Goal: Task Accomplishment & Management: Complete application form

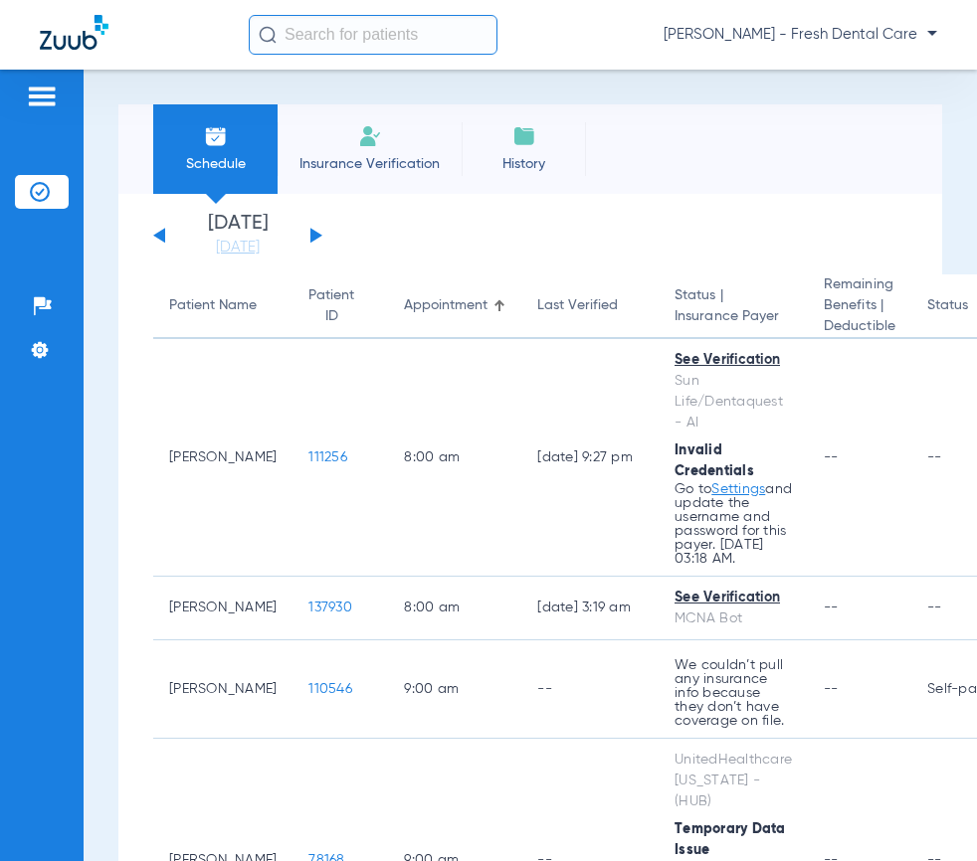
click at [370, 44] on input "text" at bounding box center [373, 35] width 249 height 40
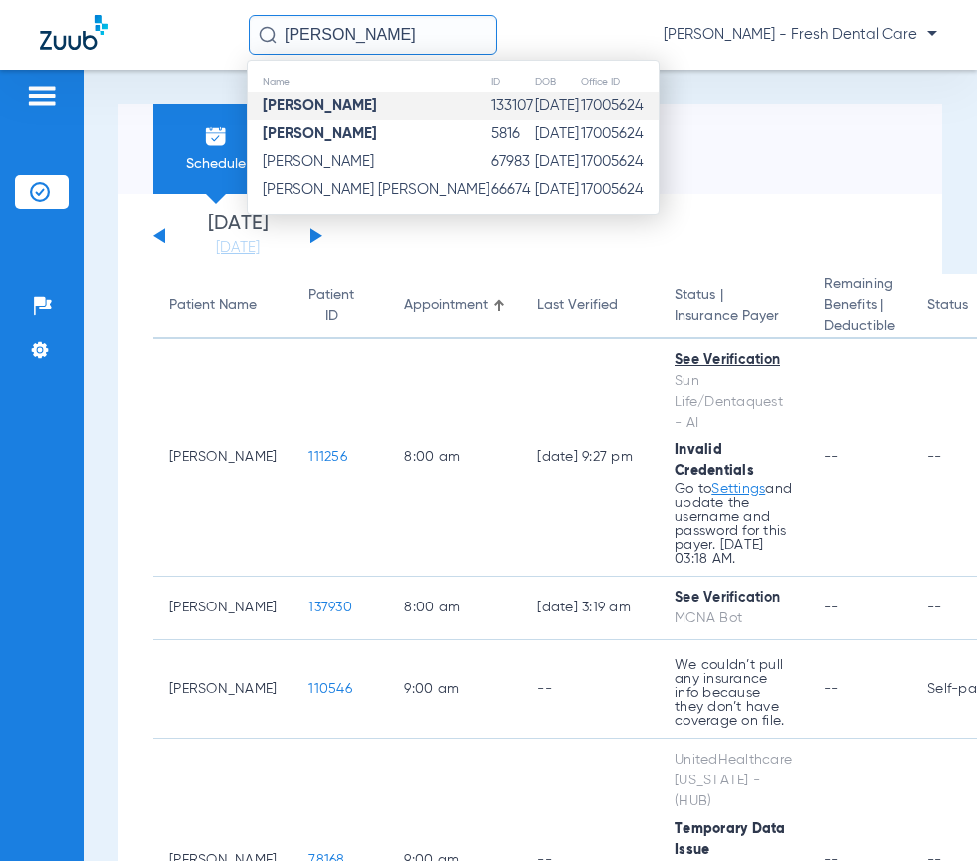
click at [534, 99] on td "[DATE]" at bounding box center [557, 107] width 46 height 28
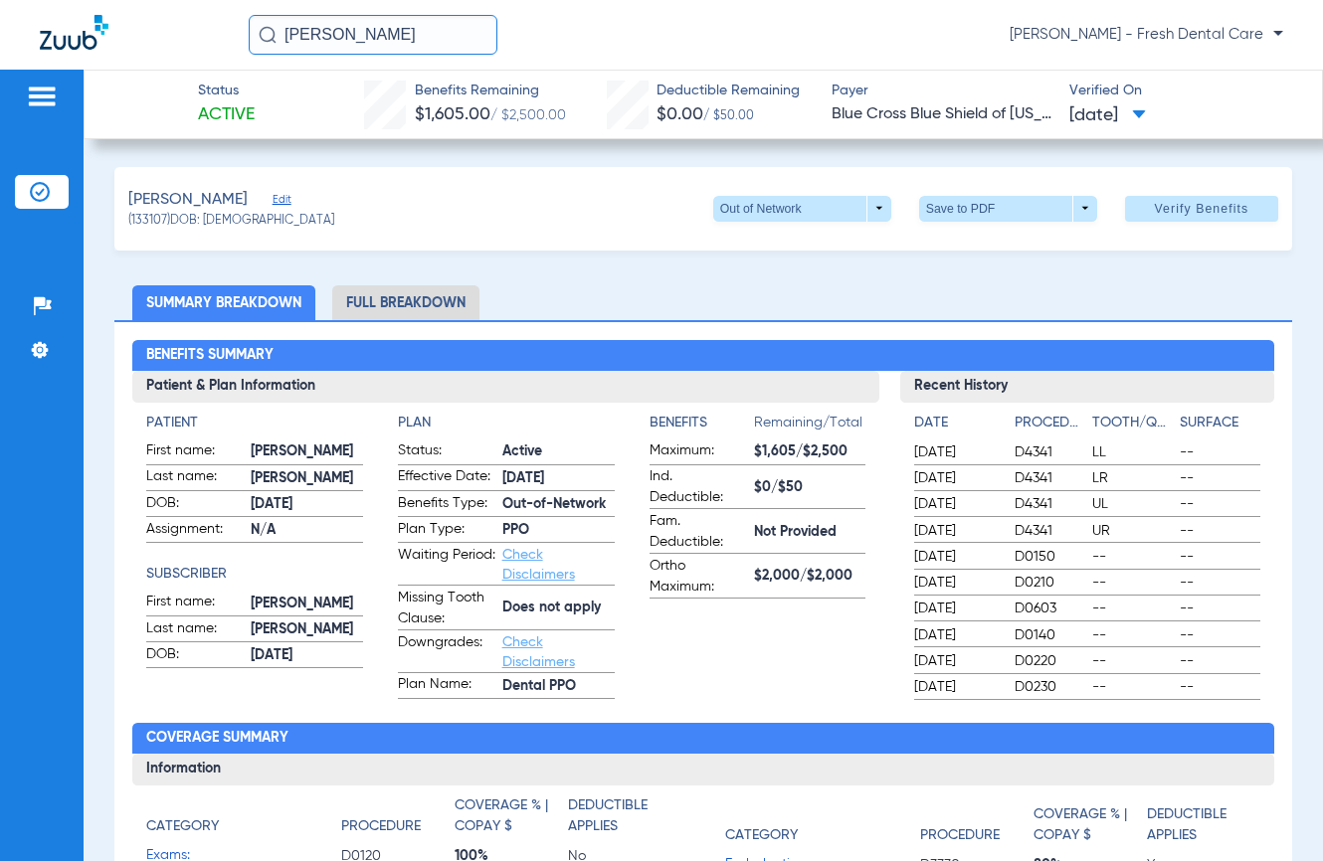
click at [273, 200] on span "Edit" at bounding box center [282, 202] width 18 height 19
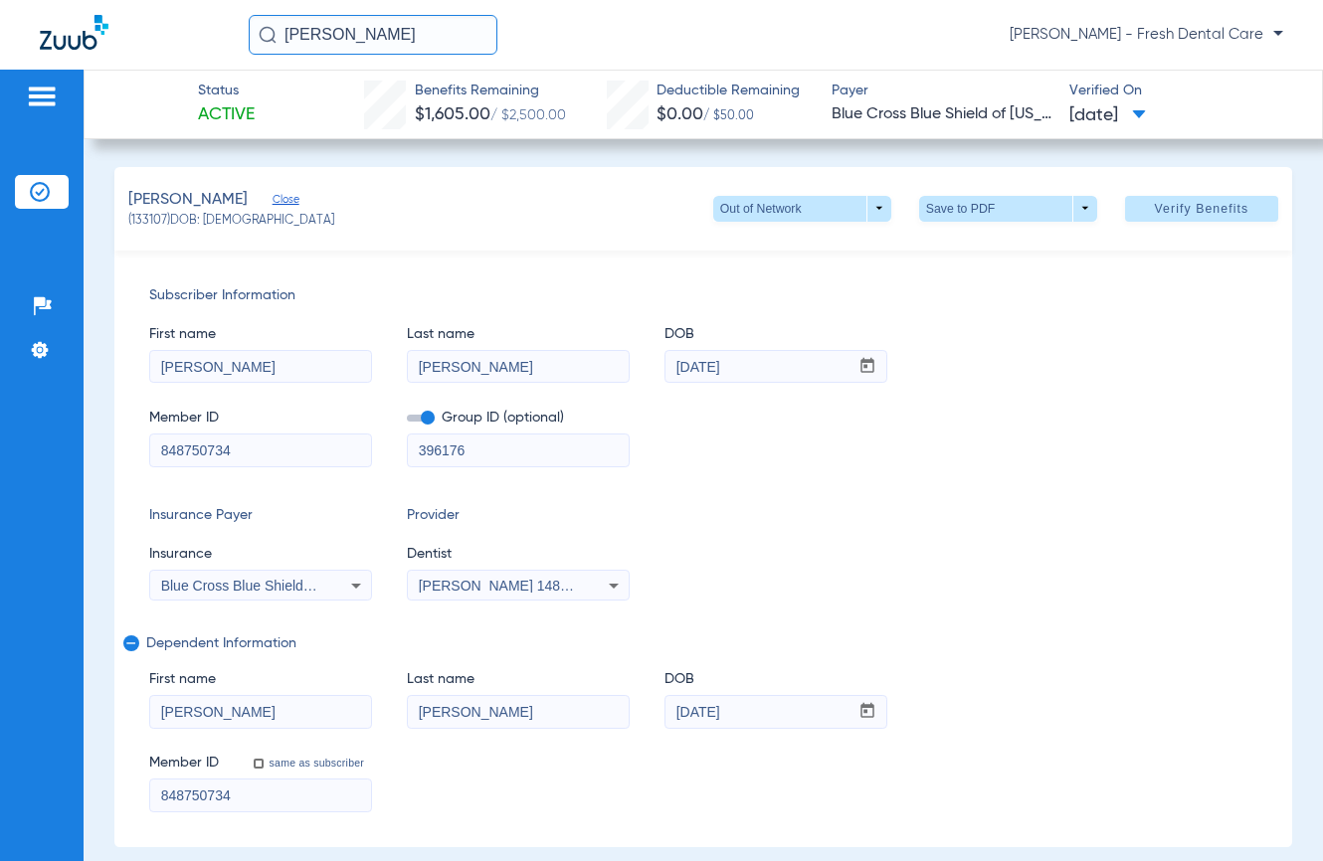
click at [962, 477] on div "Subscriber Information First name [PERSON_NAME] Last name [PERSON_NAME] mm / dd…" at bounding box center [703, 549] width 1178 height 597
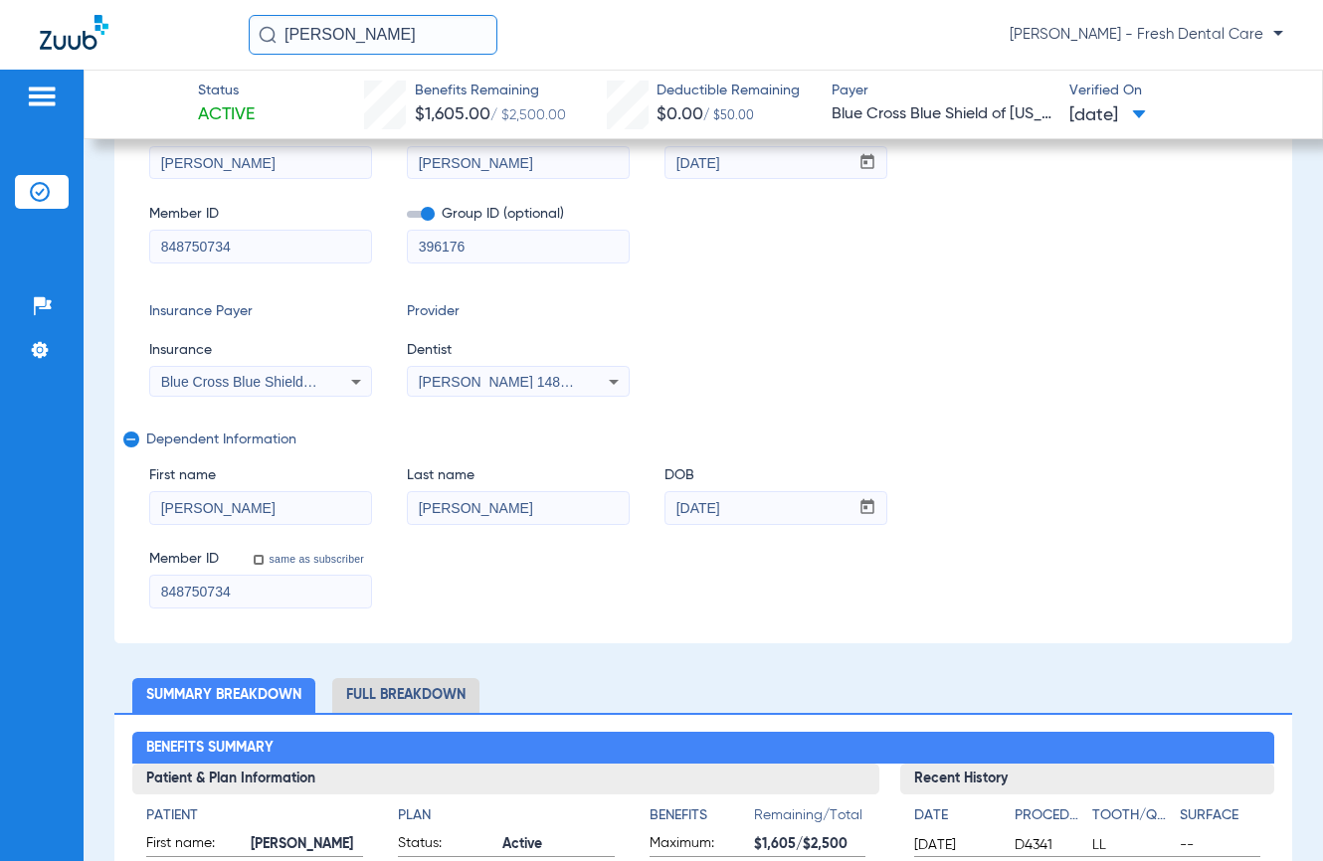
scroll to position [266, 0]
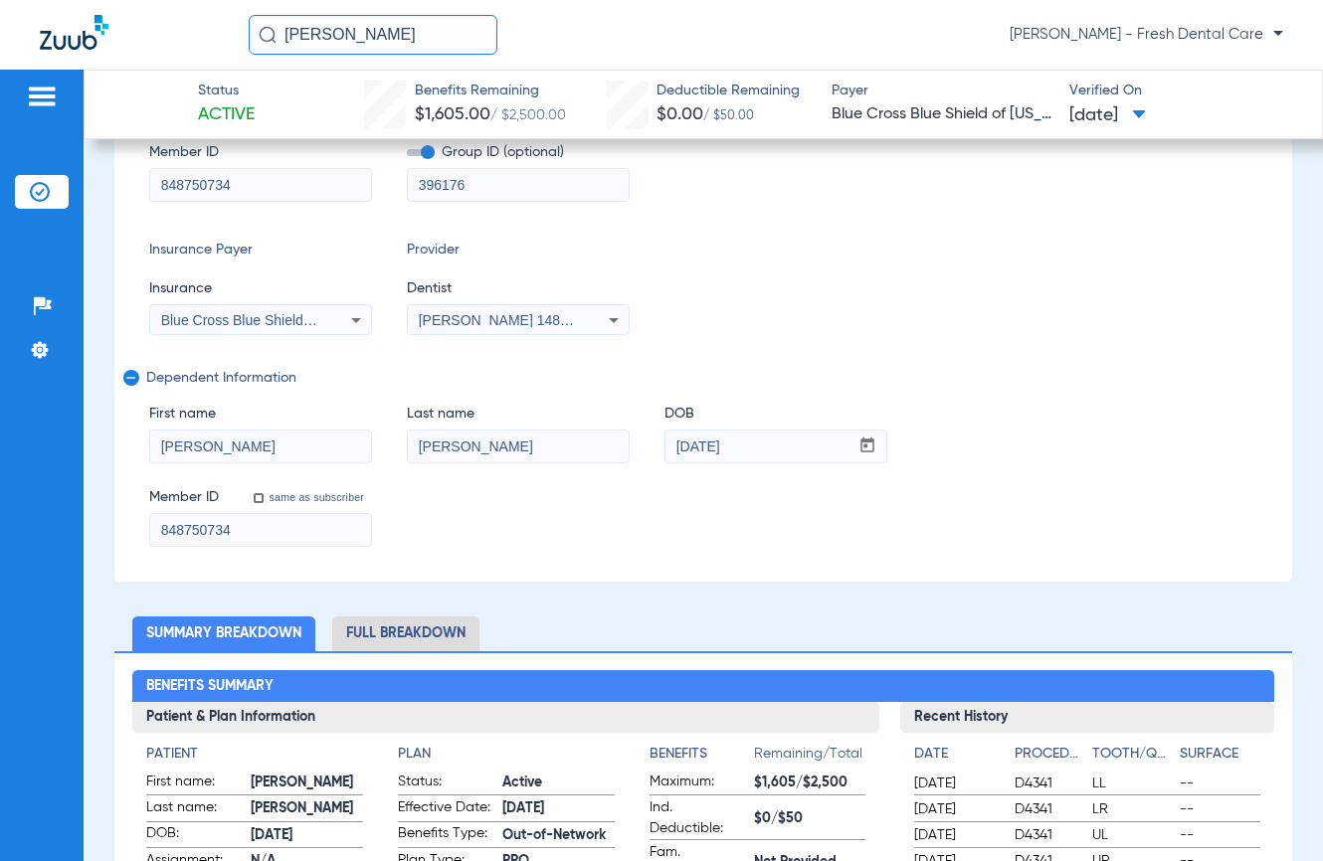
click at [522, 325] on span "[PERSON_NAME] 1487437893" at bounding box center [517, 320] width 196 height 16
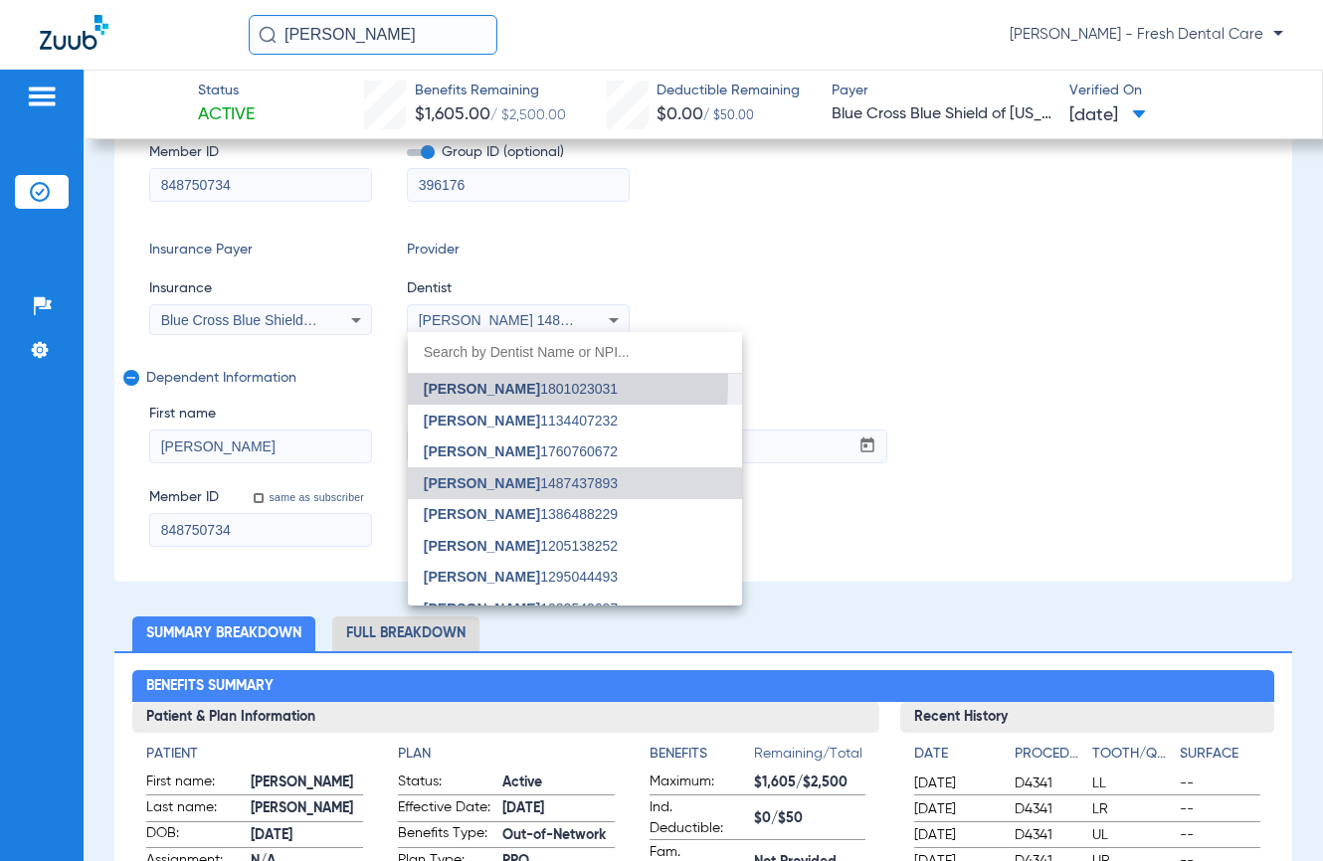
click at [508, 384] on span "[PERSON_NAME]" at bounding box center [482, 389] width 116 height 16
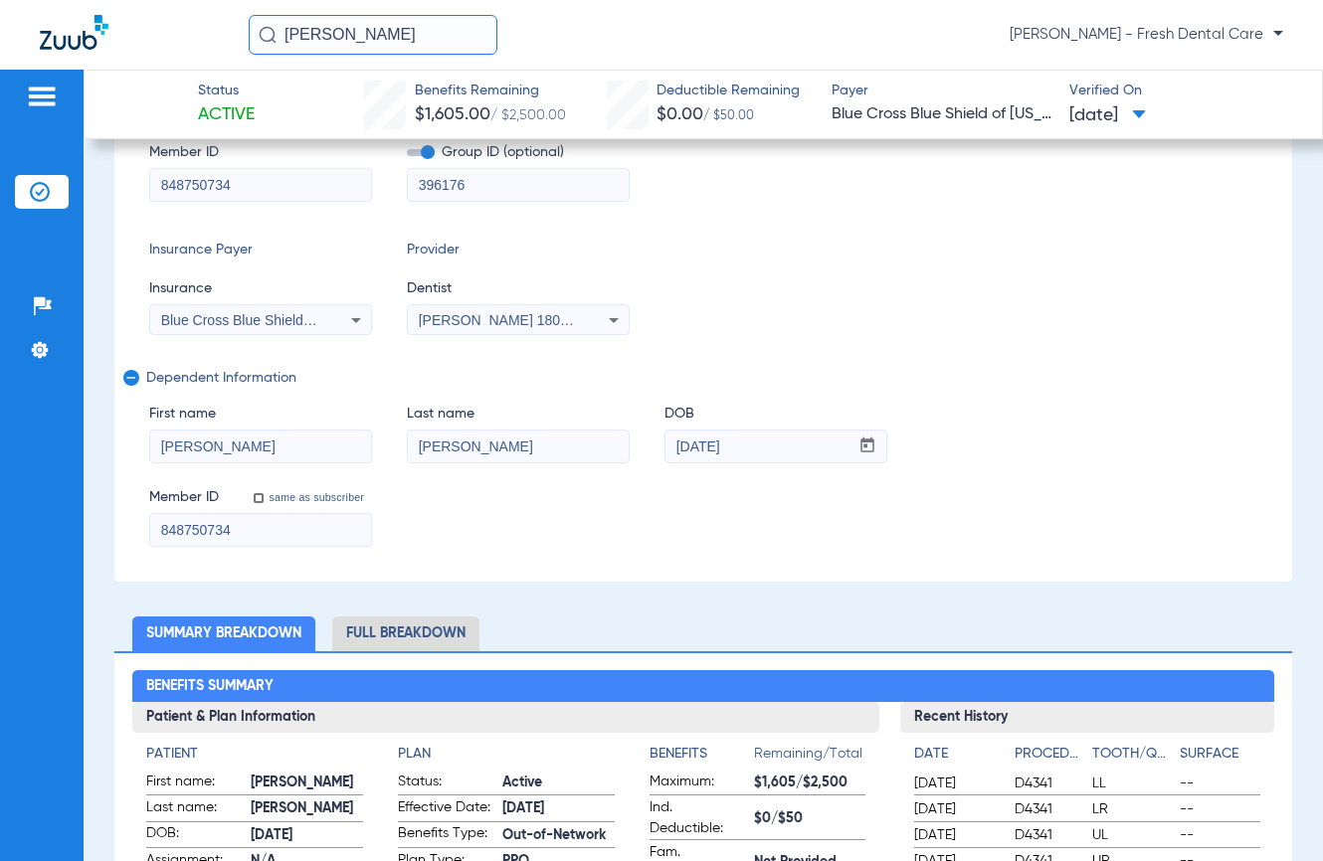
click at [968, 312] on div "Insurance Payer Insurance Blue Cross Blue Shield Of [US_STATE] Provider Dentist…" at bounding box center [703, 287] width 1108 height 95
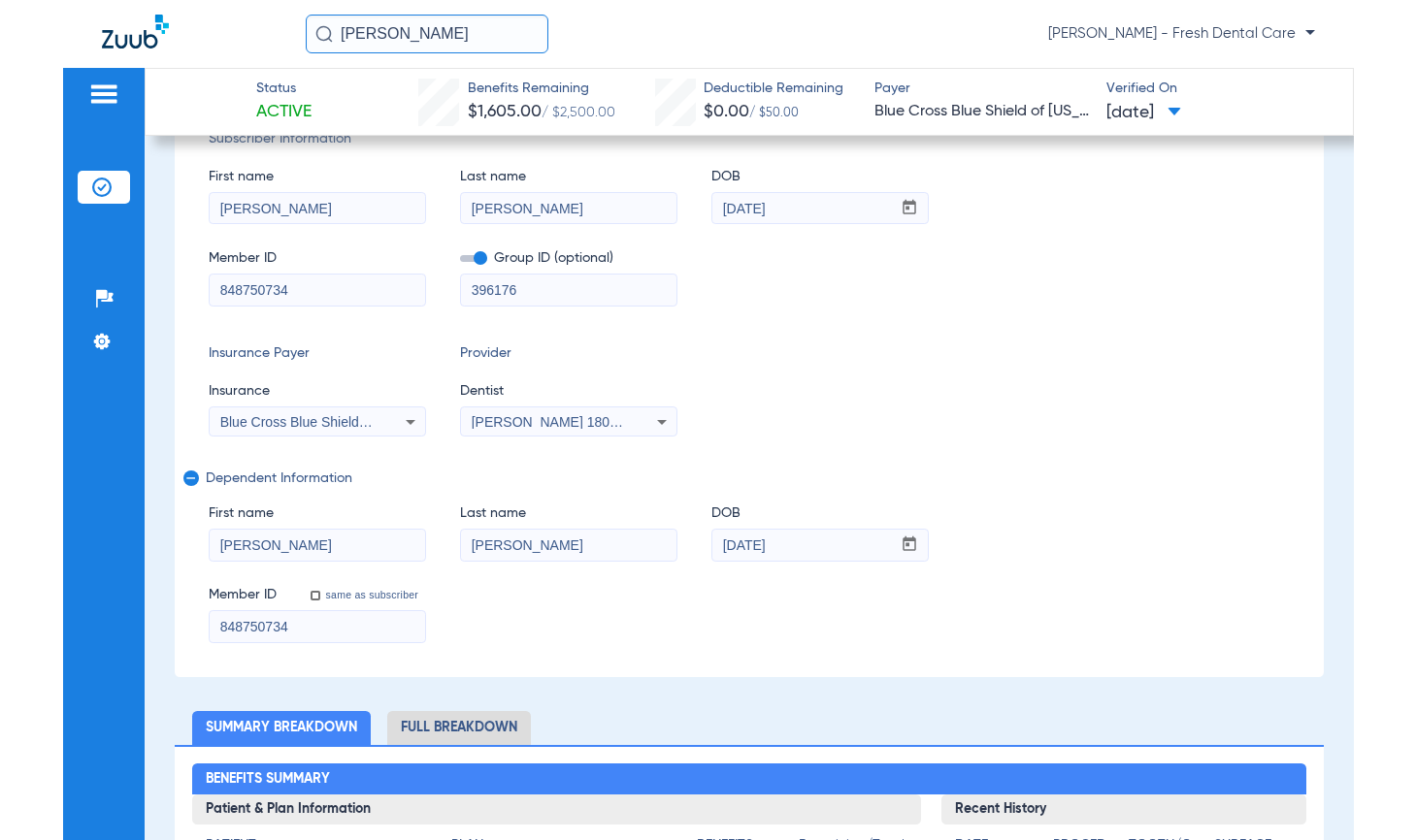
scroll to position [0, 0]
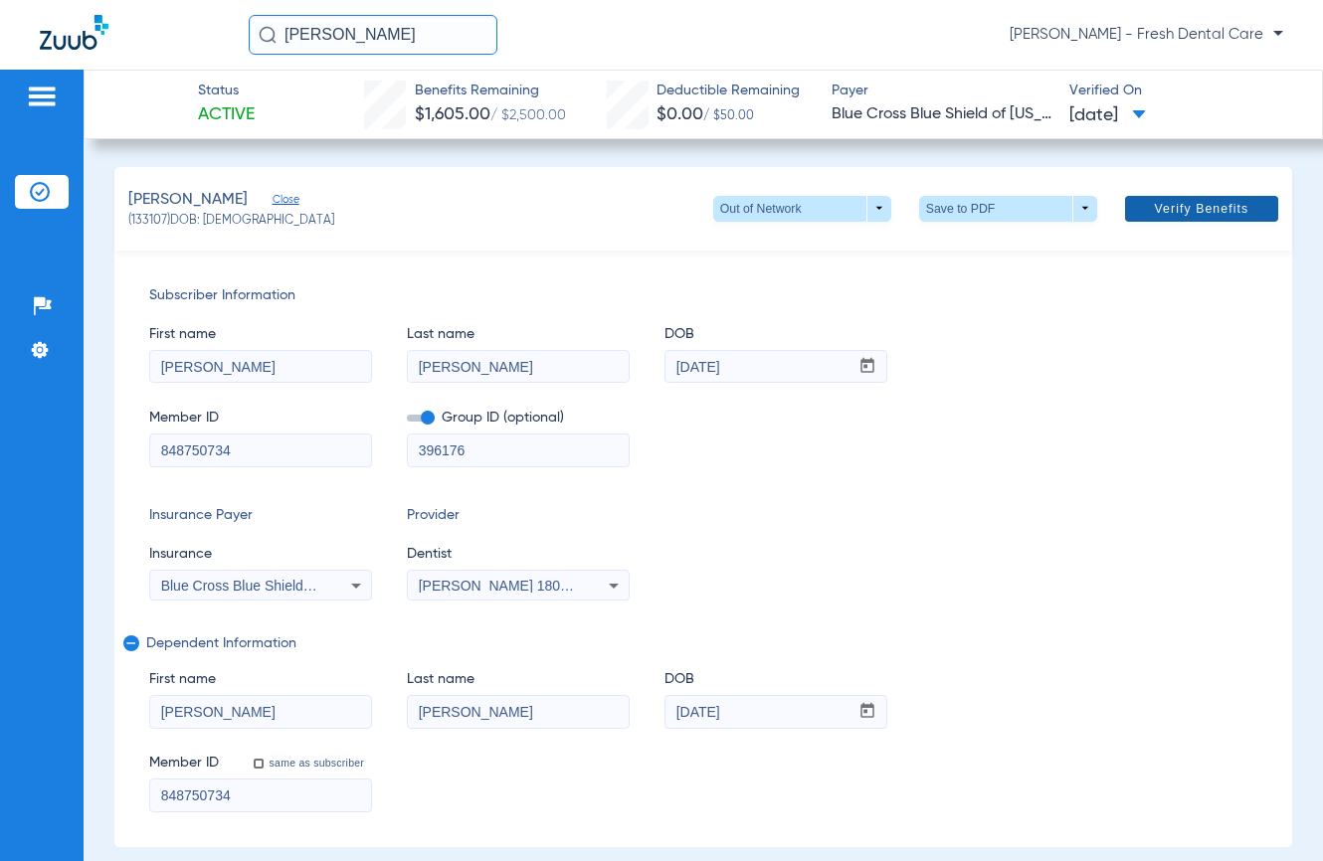
click at [1154, 207] on span "Verify Benefits" at bounding box center [1201, 209] width 94 height 16
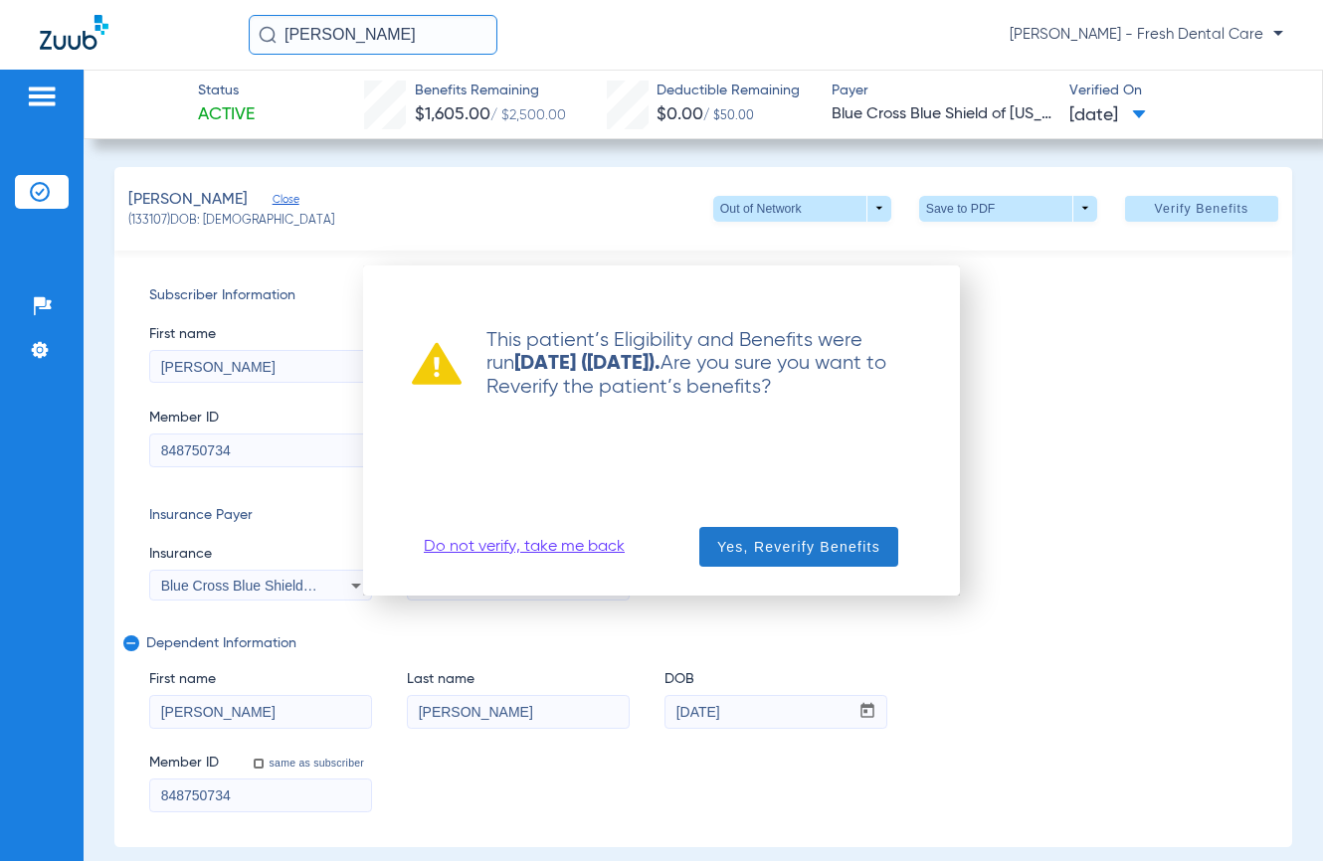
click at [774, 551] on span "Yes, Reverify Benefits" at bounding box center [798, 547] width 163 height 20
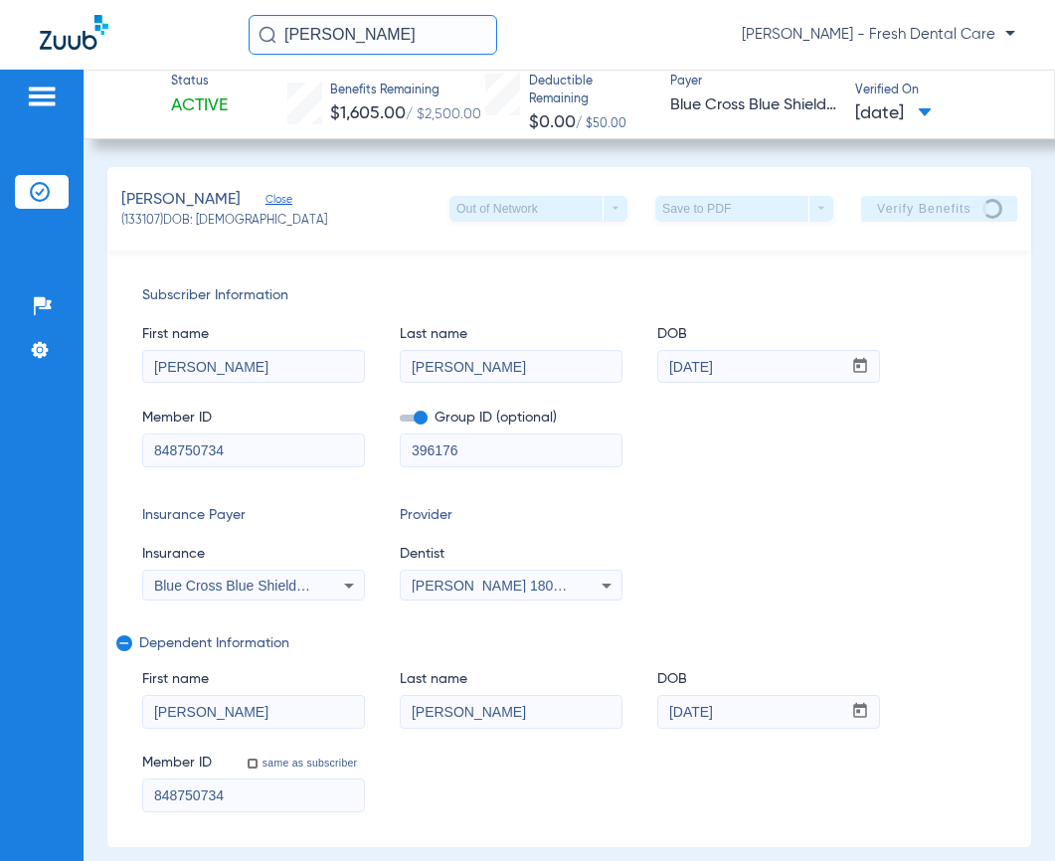
drag, startPoint x: 397, startPoint y: 44, endPoint x: 189, endPoint y: 23, distance: 208.9
click at [189, 23] on div "[PERSON_NAME] [PERSON_NAME] - Fresh Dental Care" at bounding box center [527, 35] width 1055 height 70
click at [448, 42] on input "[PERSON_NAME]" at bounding box center [373, 35] width 249 height 40
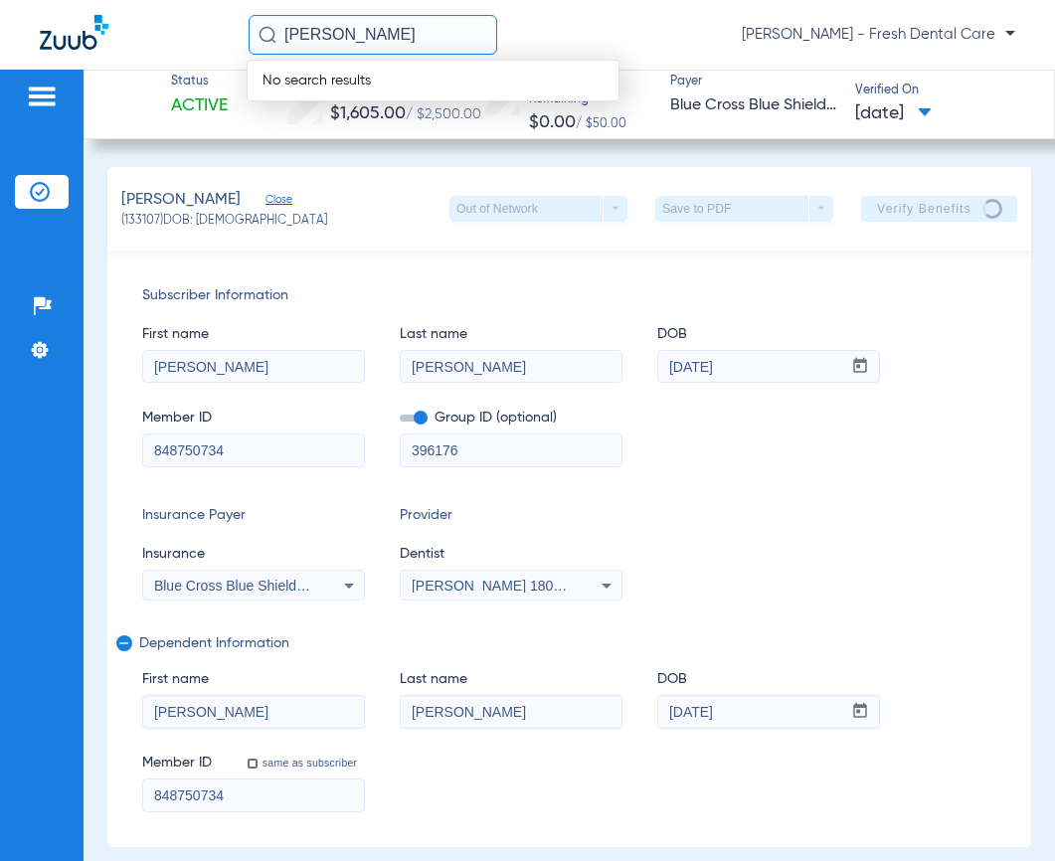
click at [417, 40] on input "[PERSON_NAME]" at bounding box center [373, 35] width 249 height 40
click at [326, 27] on input "[PERSON_NAME]" at bounding box center [373, 35] width 249 height 40
click at [328, 28] on input "[PERSON_NAME]" at bounding box center [373, 35] width 249 height 40
click at [320, 27] on input "[PERSON_NAME]" at bounding box center [373, 35] width 249 height 40
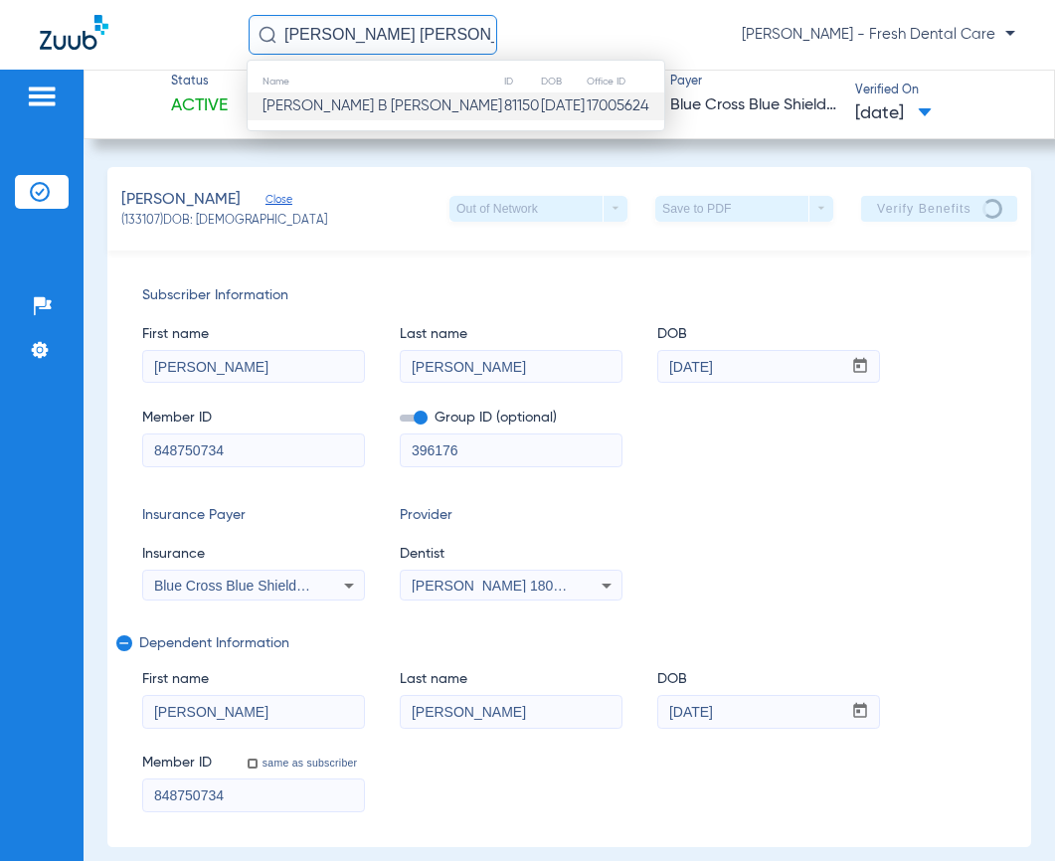
type input "[PERSON_NAME] [PERSON_NAME]"
click at [503, 109] on td "81150" at bounding box center [521, 107] width 37 height 28
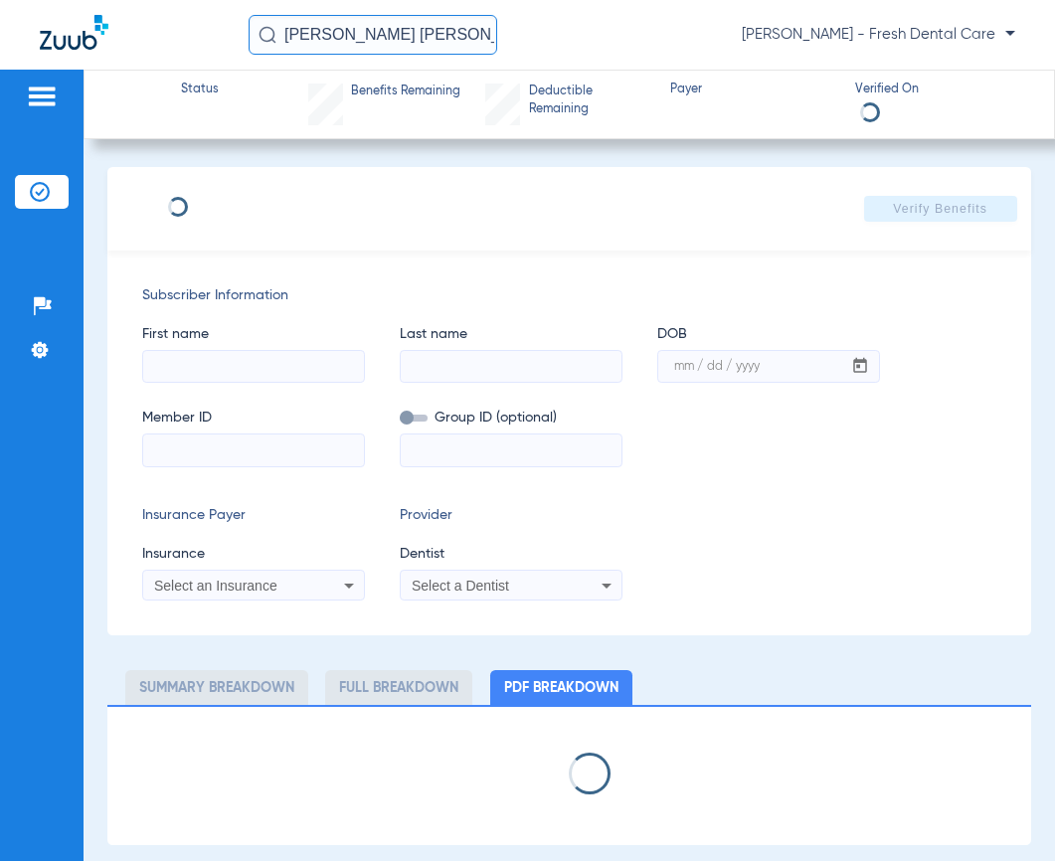
type input "[PERSON_NAME] VIP"
type input "[PERSON_NAME]"
type input "[DATE]"
type input "781W14566"
type input "WPTXMSB2421"
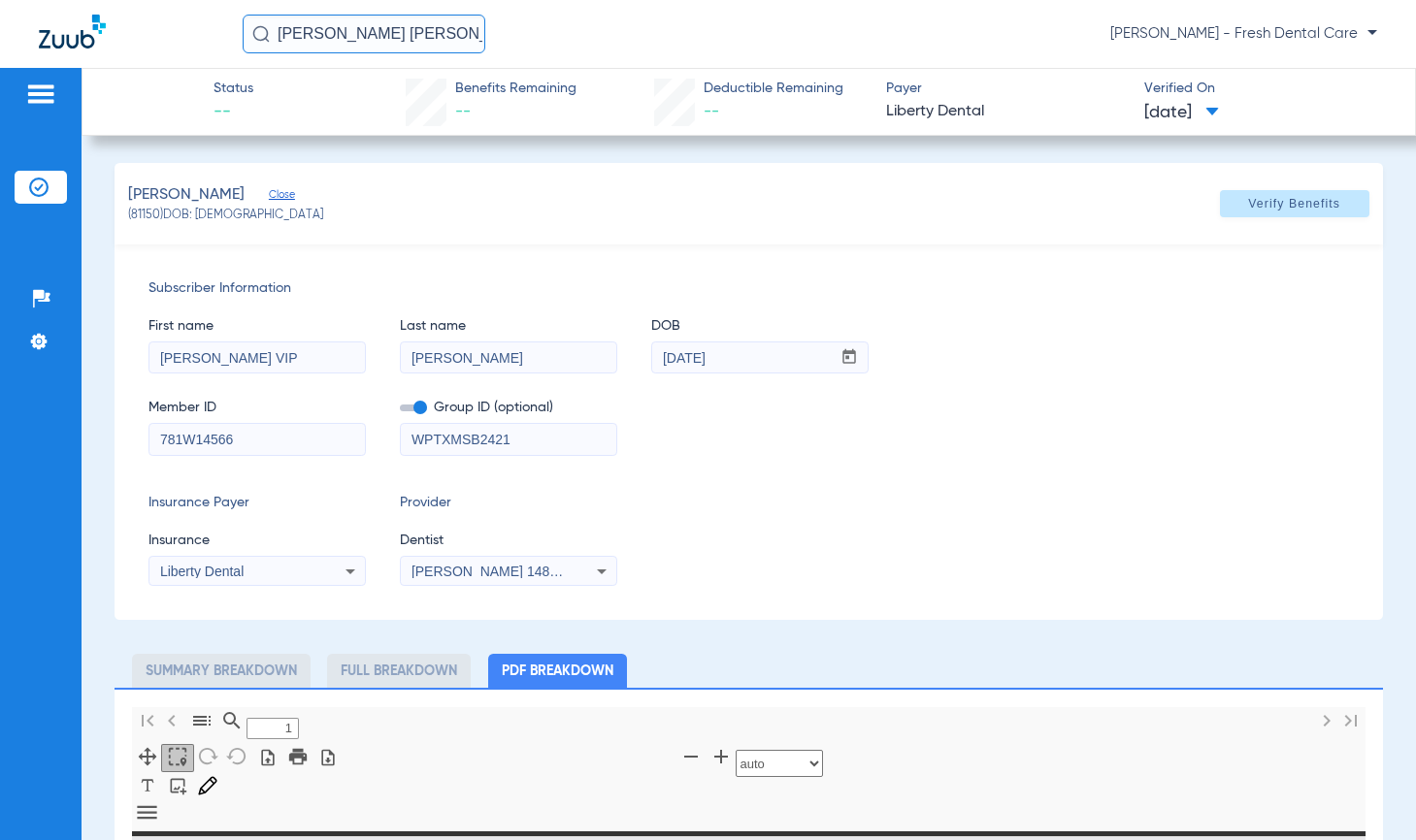
type input "0"
select select "page-width"
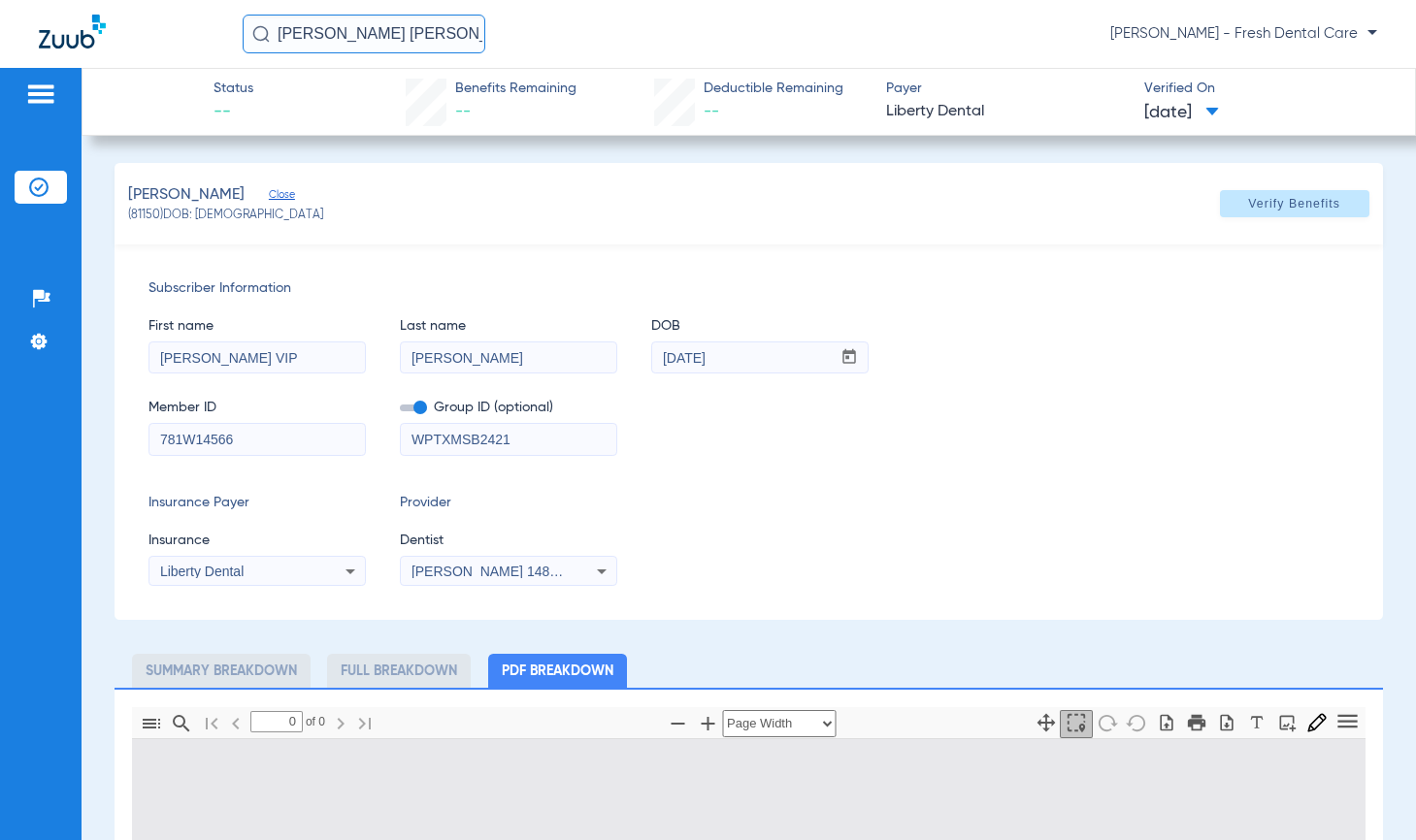
type input "1"
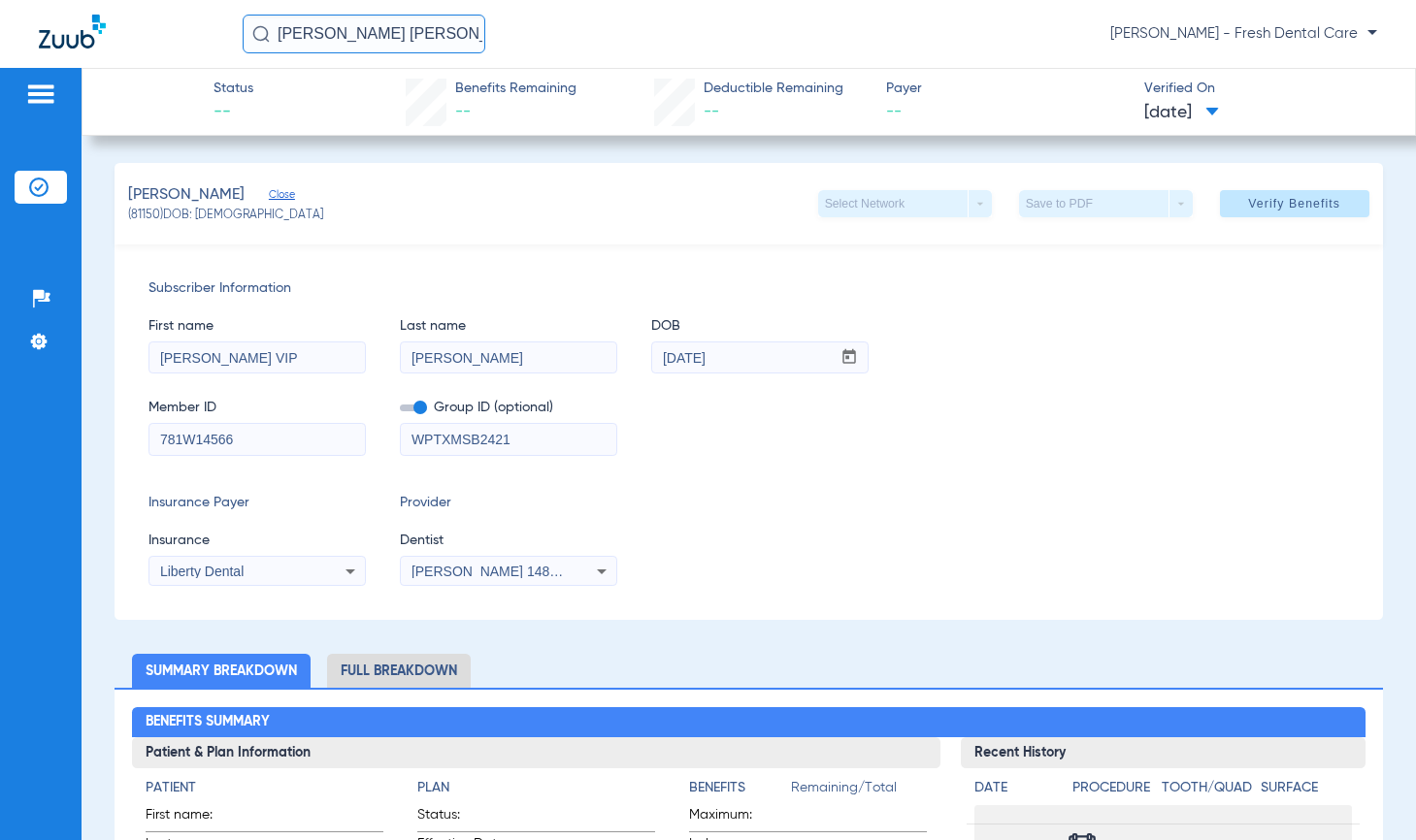
click at [454, 565] on span "[PERSON_NAME] 1487437893" at bounding box center [507, 572] width 191 height 16
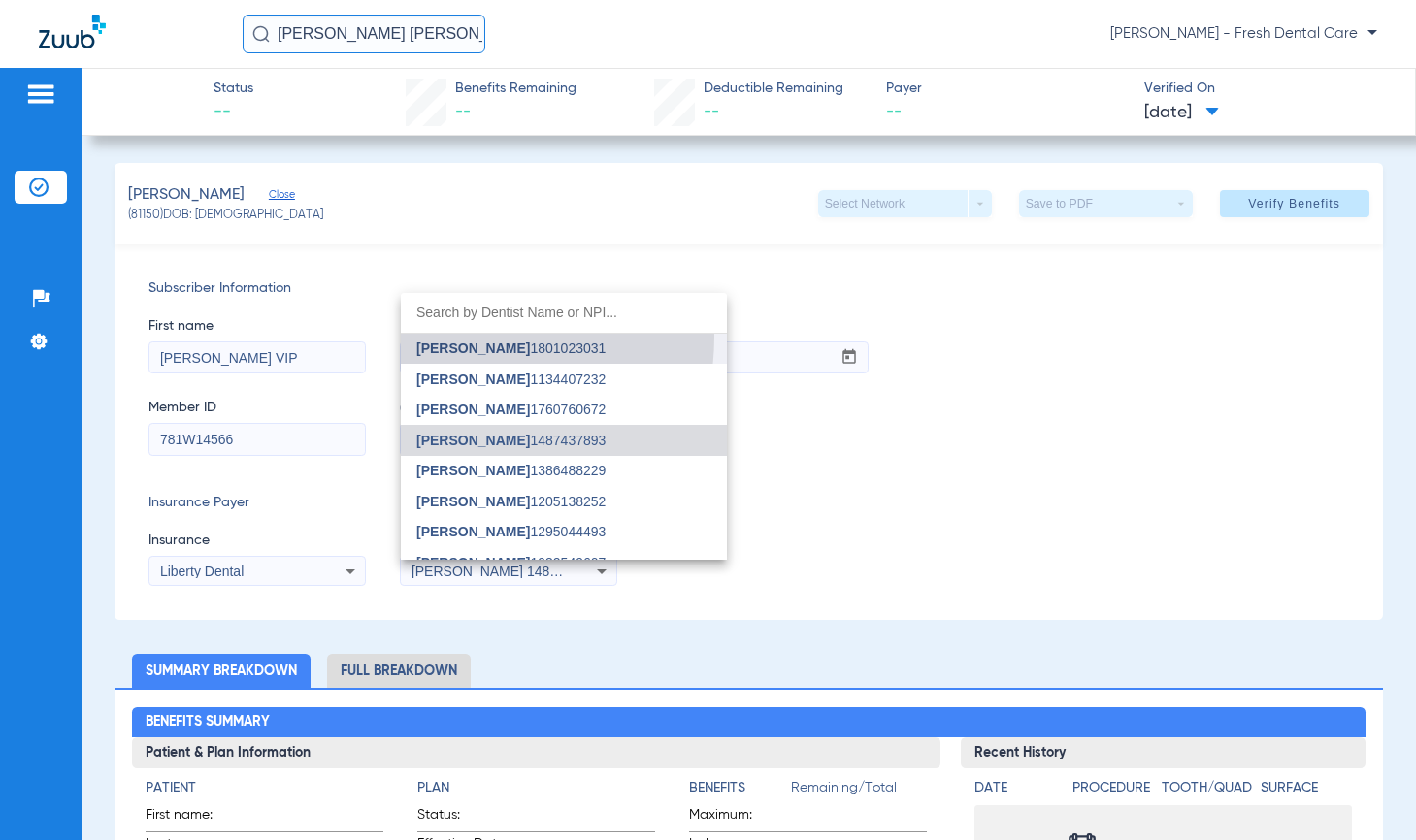
click at [459, 337] on mat-option "[PERSON_NAME] 1801023031" at bounding box center [564, 349] width 326 height 31
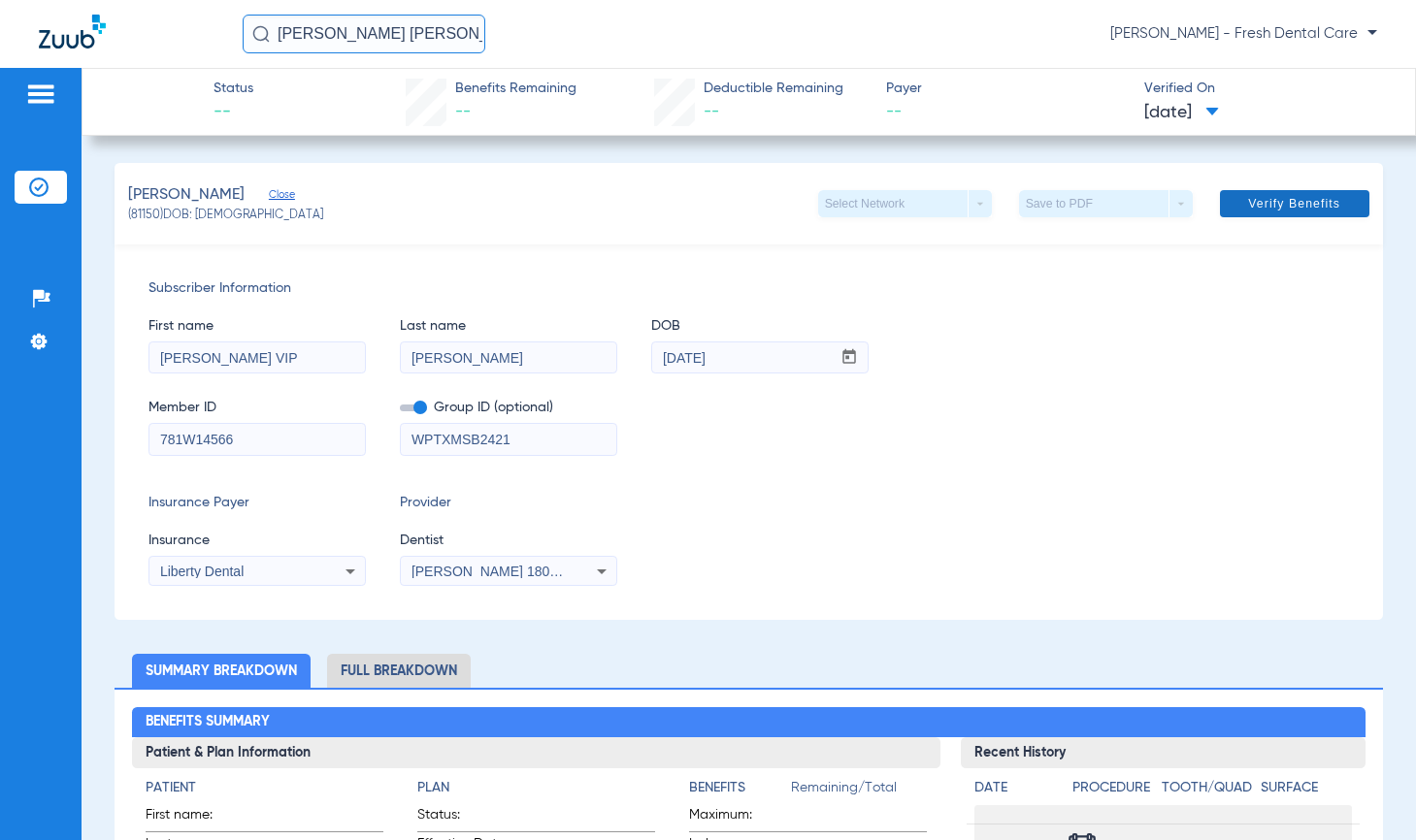
click at [1277, 200] on span "Verify Benefits" at bounding box center [1294, 204] width 92 height 16
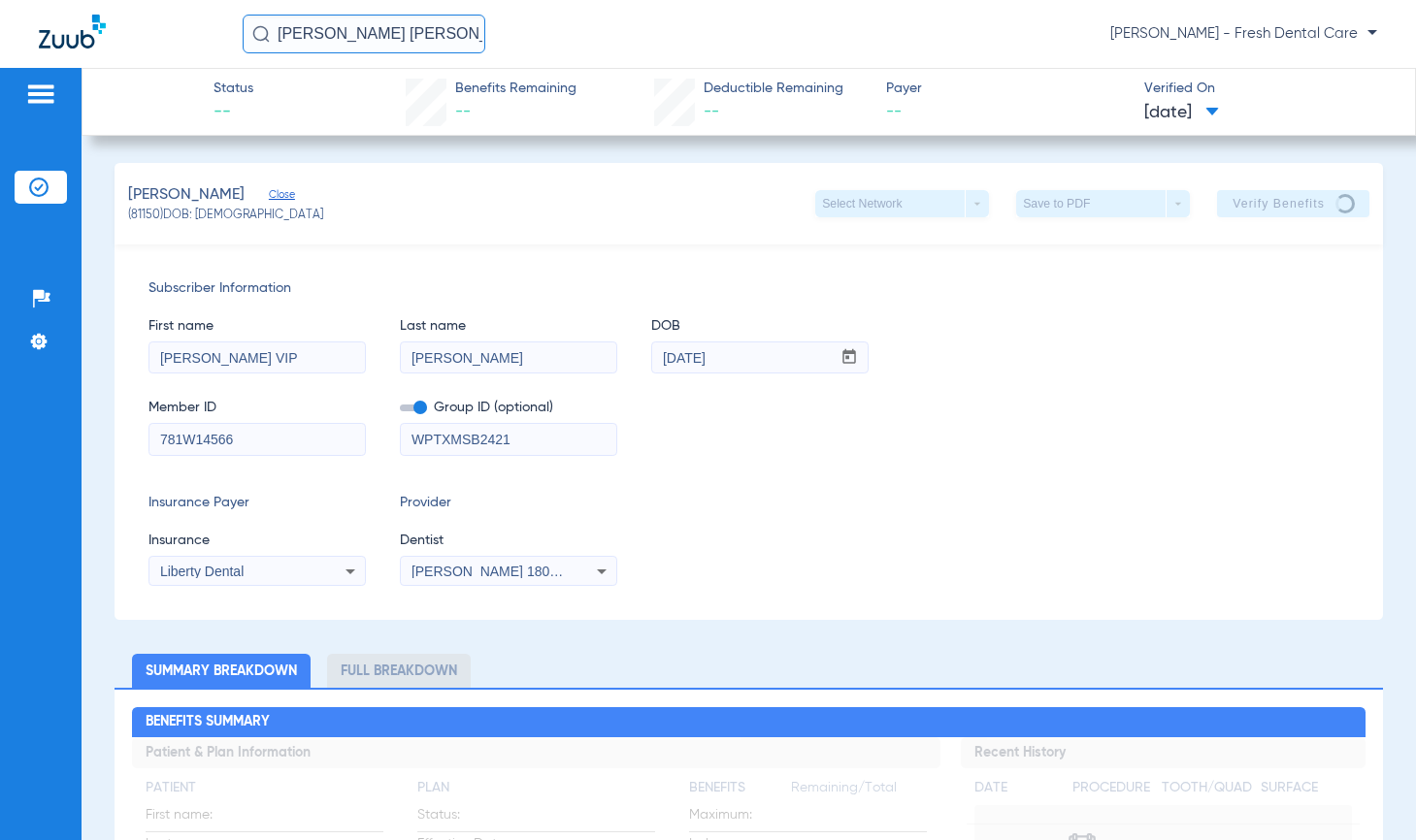
drag, startPoint x: 436, startPoint y: 22, endPoint x: 153, endPoint y: 23, distance: 283.0
click at [153, 23] on div "[PERSON_NAME] vip [PERSON_NAME] [PERSON_NAME] - Fresh Dental Care" at bounding box center [708, 34] width 1416 height 68
click at [460, 38] on input "[PERSON_NAME]" at bounding box center [364, 34] width 243 height 39
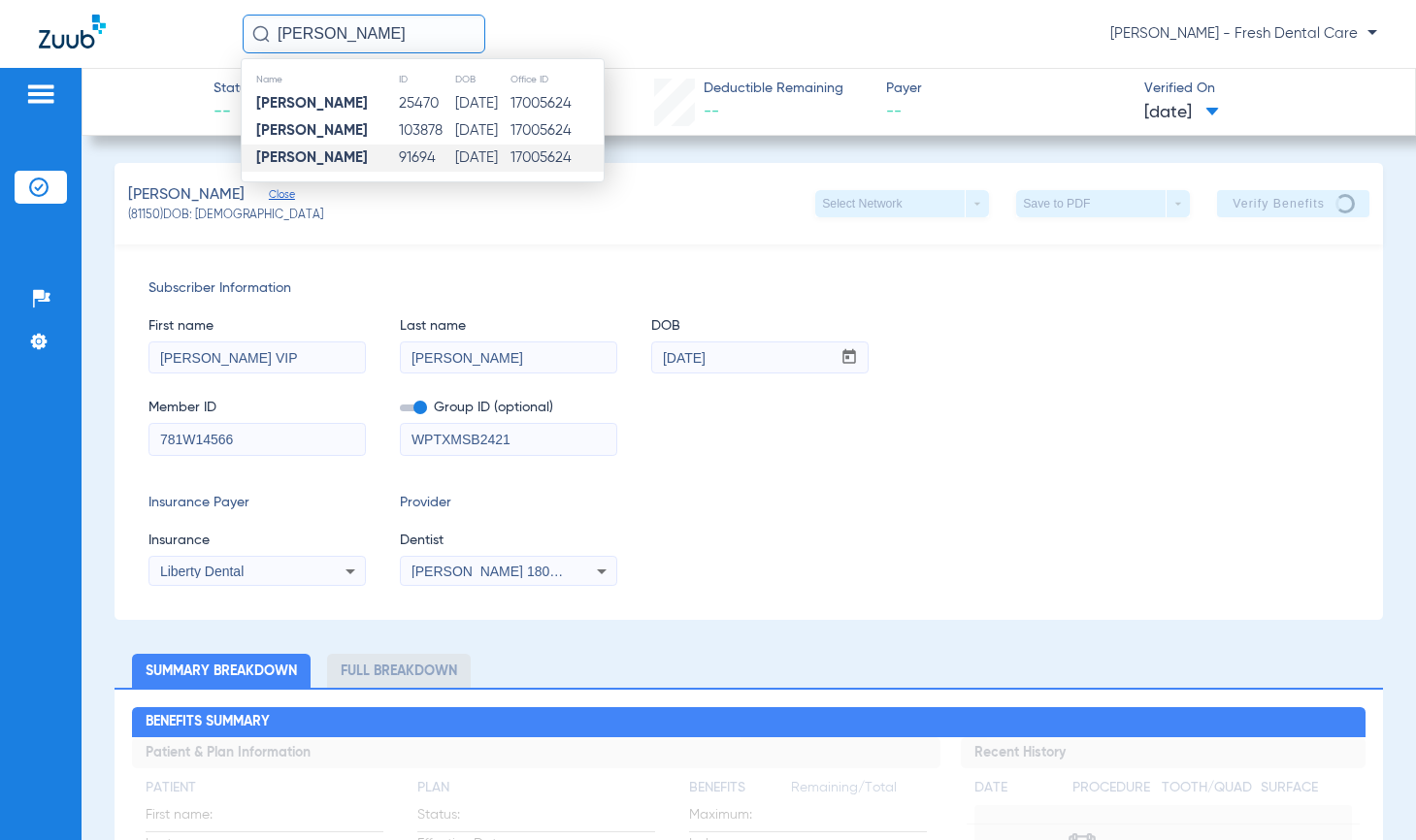
type input "[PERSON_NAME]"
click at [523, 151] on td "17005624" at bounding box center [556, 158] width 94 height 27
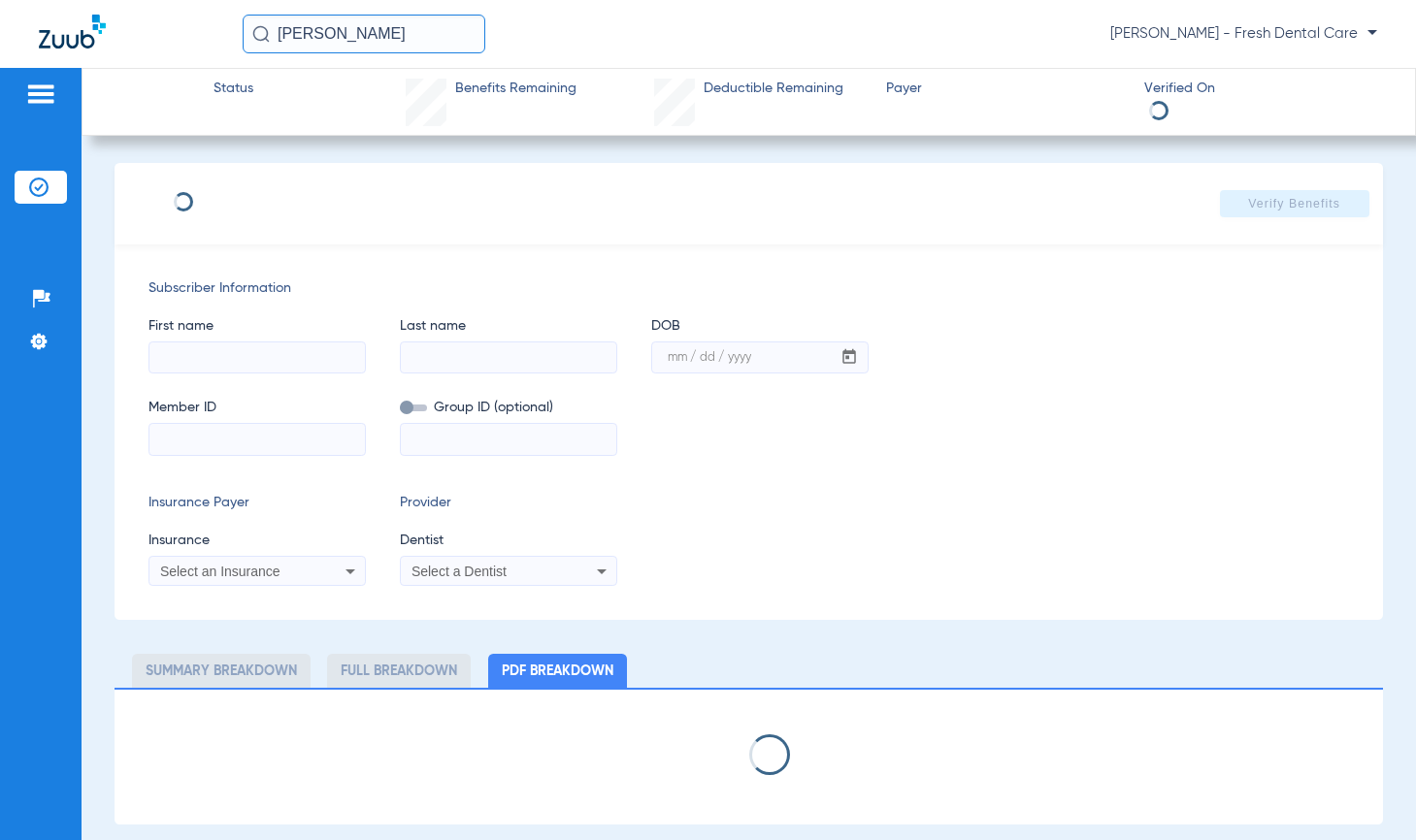
type input "[PERSON_NAME]"
type input "[DATE]"
type input "035000760"
type input "WCTX2415"
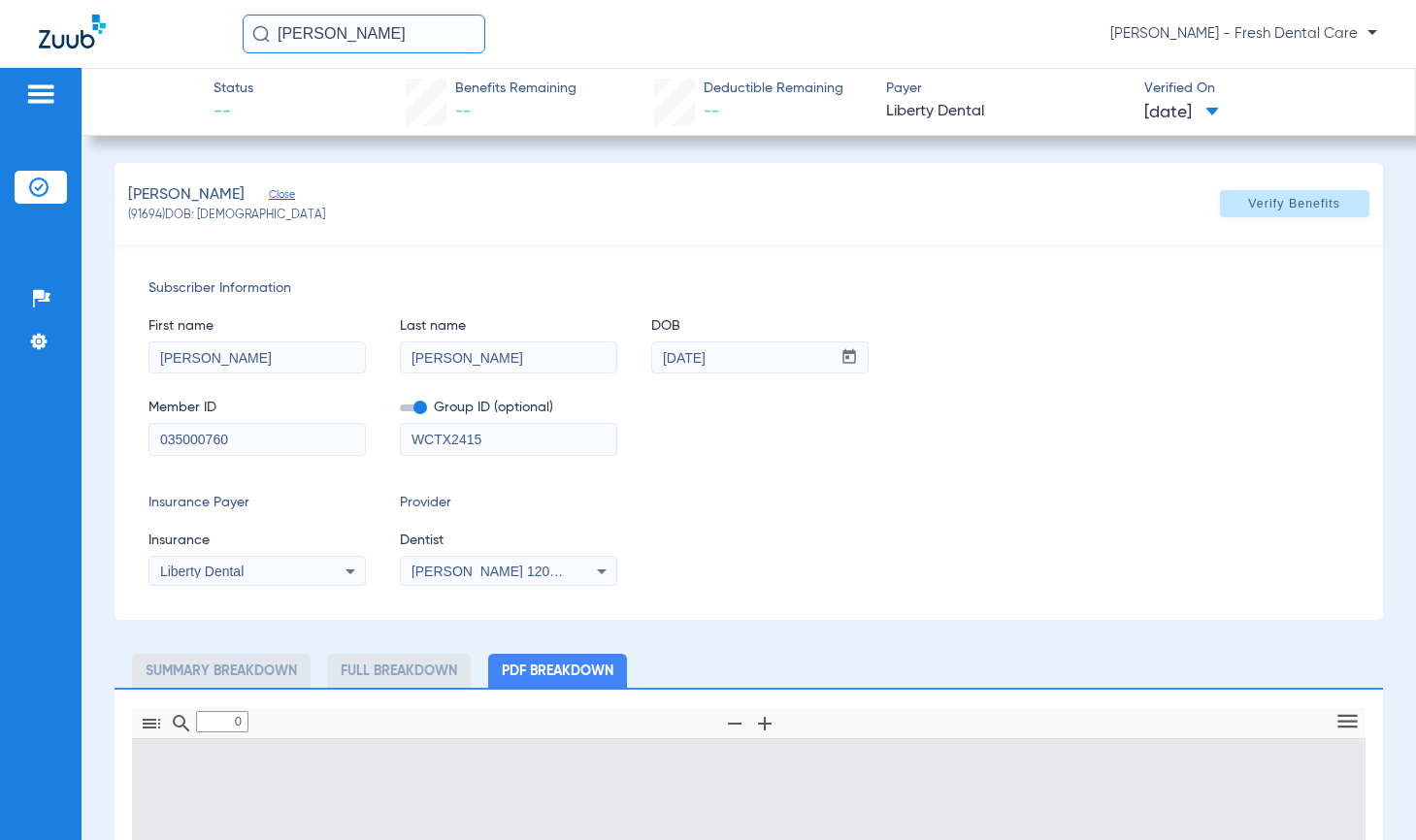
type input "1"
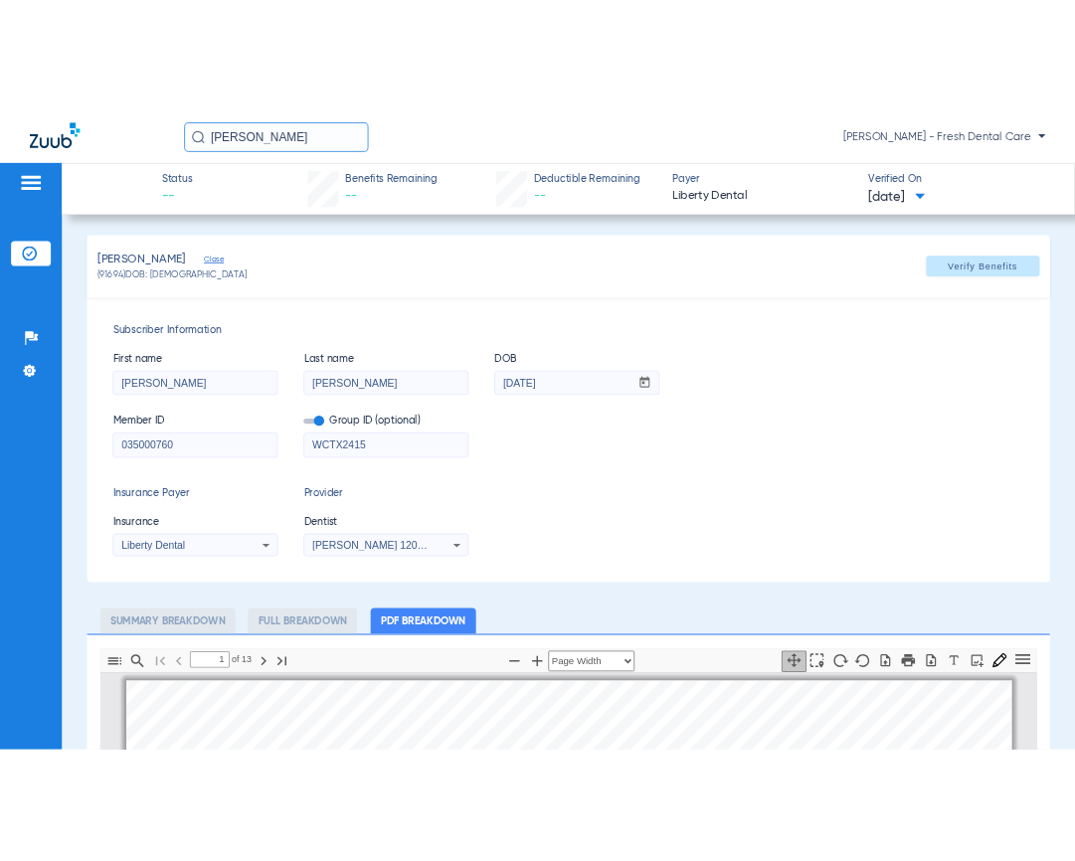
scroll to position [10, 0]
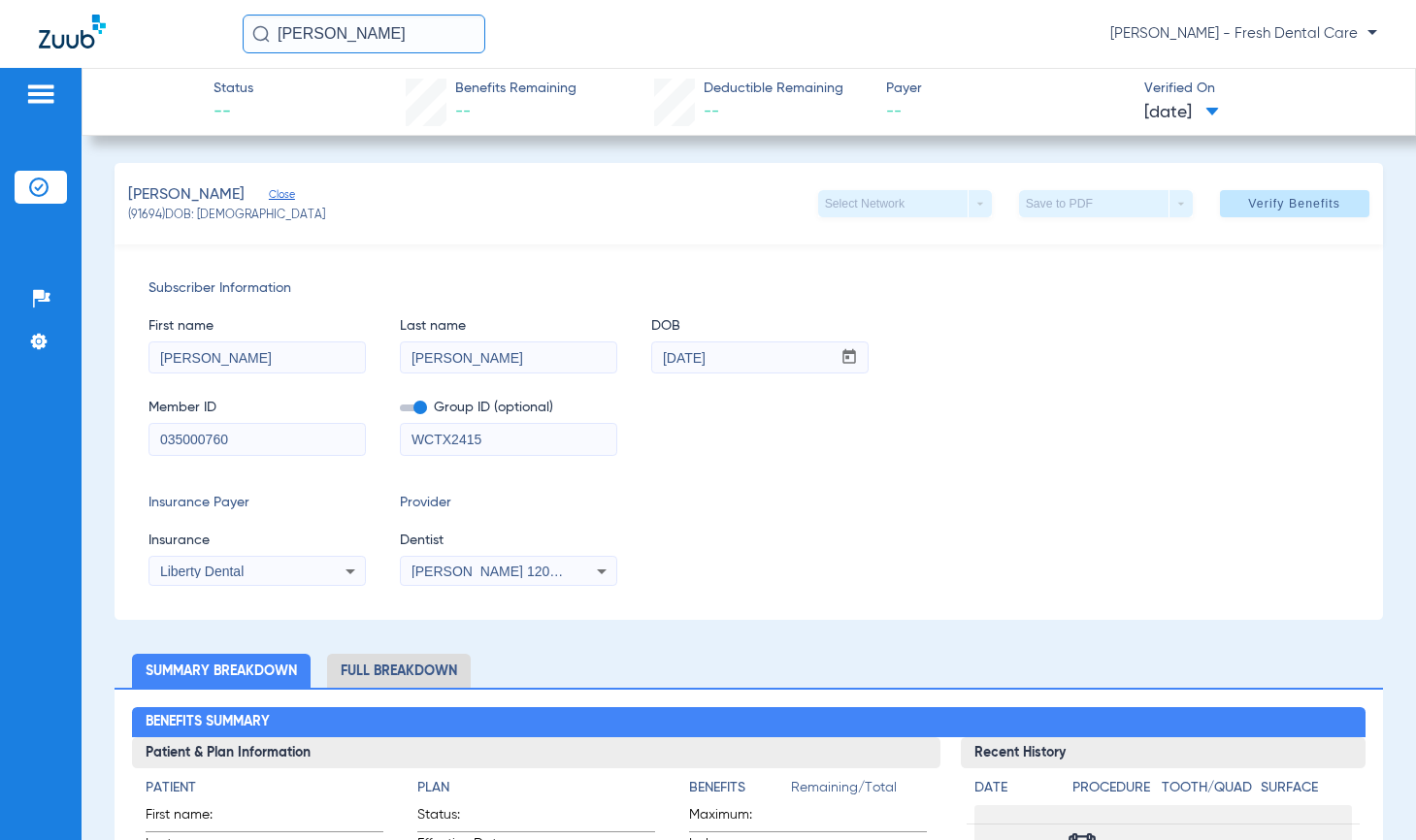
click at [506, 566] on span "[PERSON_NAME] 1205138252" at bounding box center [507, 572] width 191 height 16
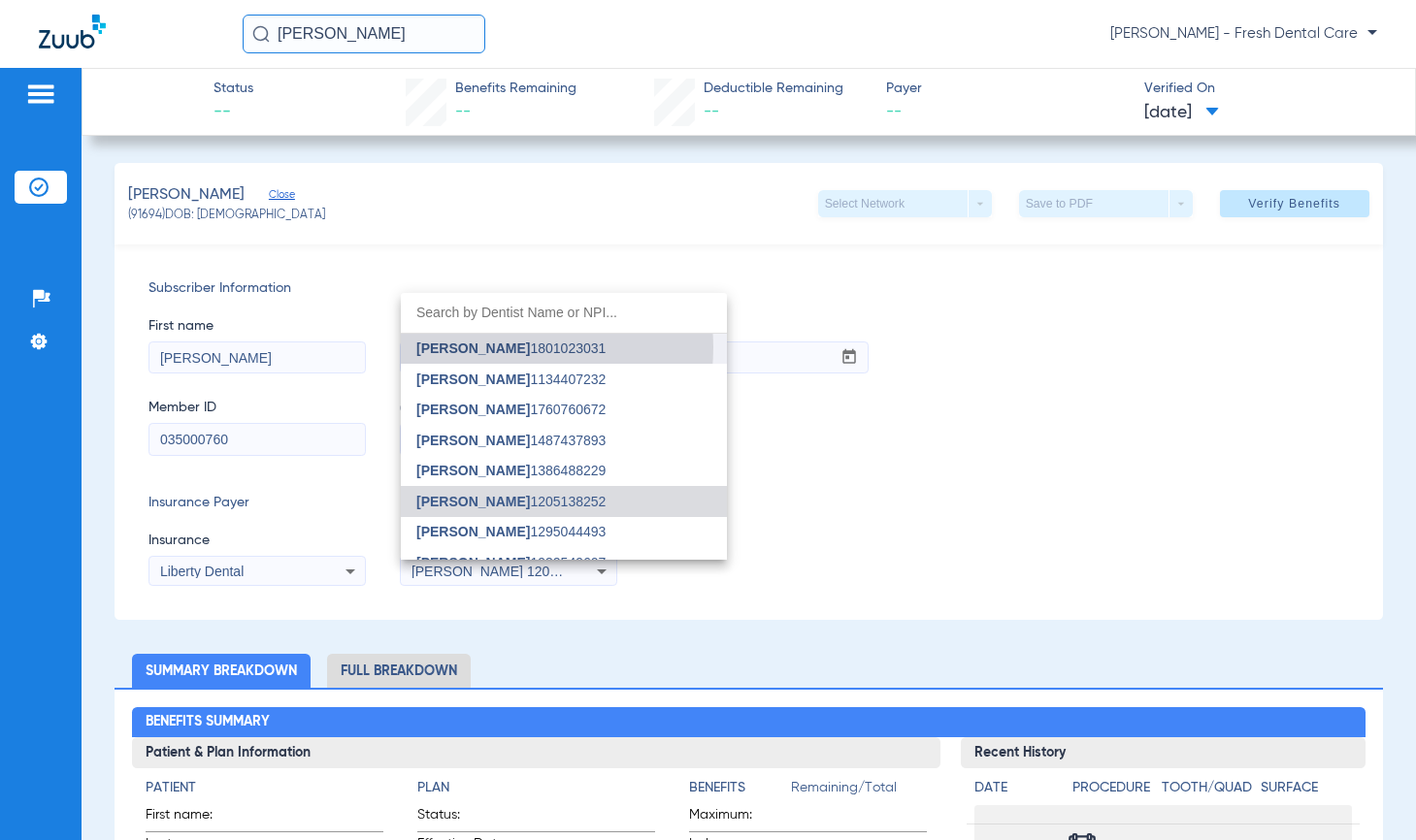
click at [506, 347] on span "[PERSON_NAME]" at bounding box center [473, 348] width 113 height 16
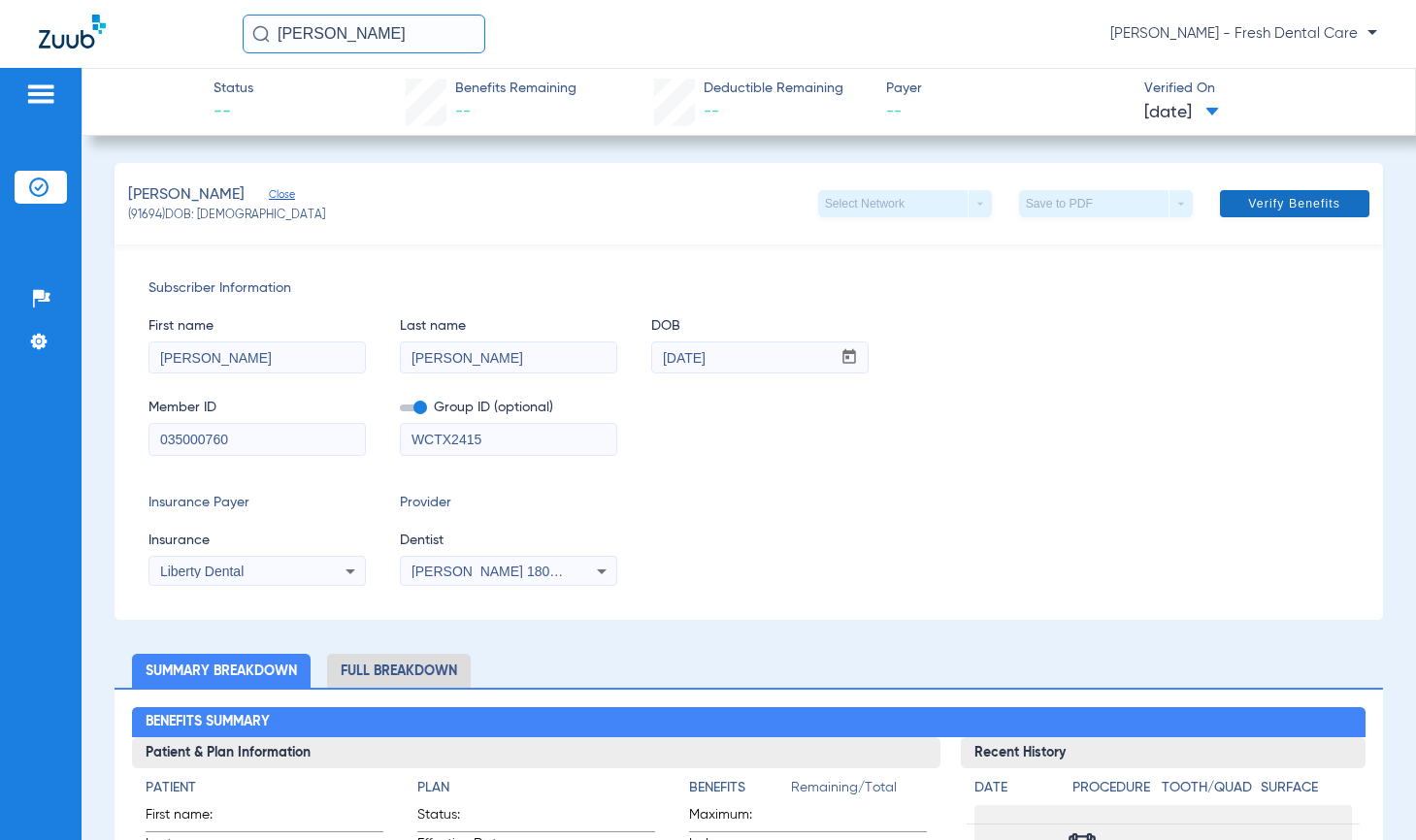
click at [1271, 197] on span "Verify Benefits" at bounding box center [1294, 204] width 92 height 16
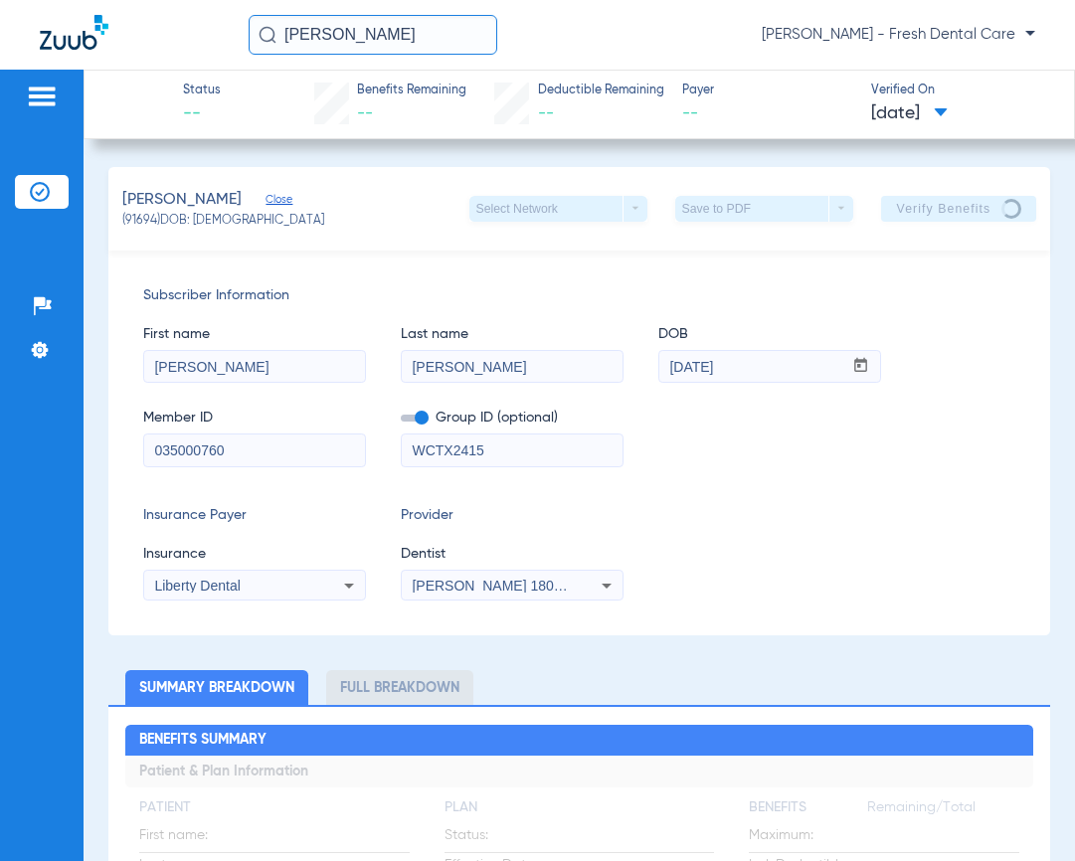
drag, startPoint x: 462, startPoint y: 42, endPoint x: 248, endPoint y: 39, distance: 213.9
click at [248, 39] on div "[PERSON_NAME] [PERSON_NAME] - Fresh Dental Care" at bounding box center [537, 35] width 1075 height 70
click at [401, 35] on input "[PERSON_NAME]" at bounding box center [373, 35] width 249 height 40
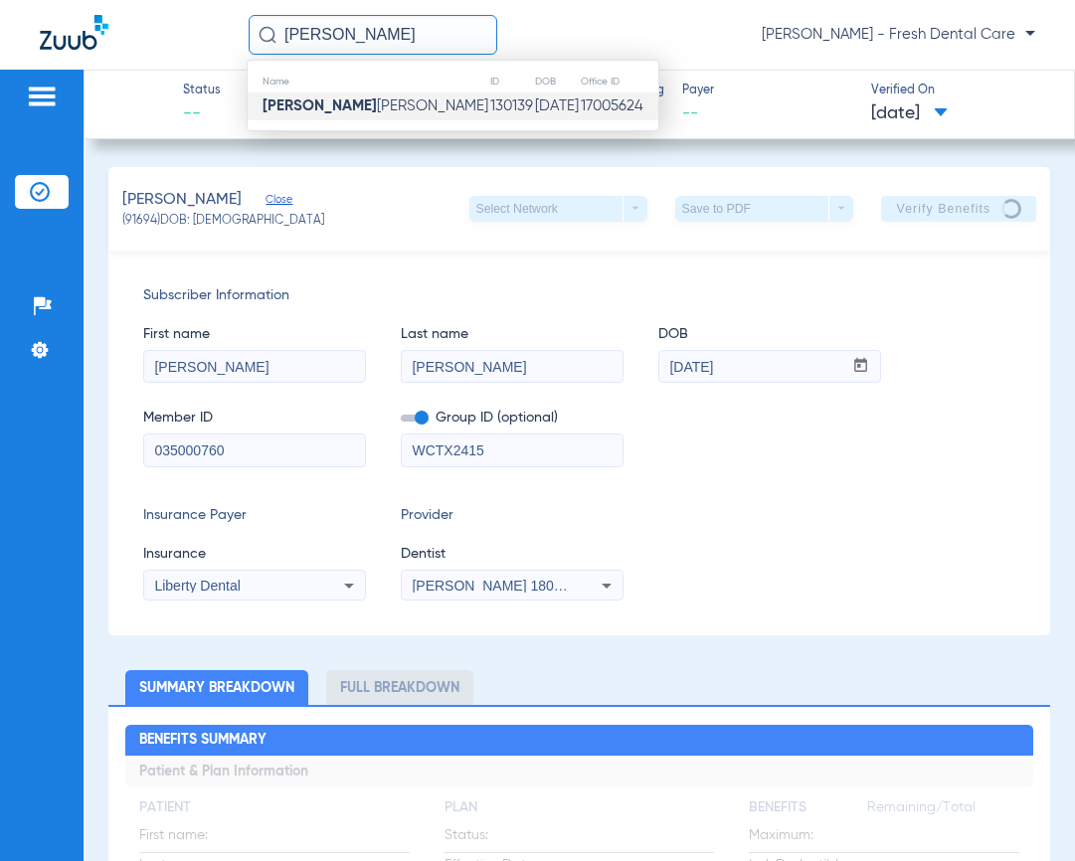
type input "[PERSON_NAME]"
click at [489, 117] on td "130139" at bounding box center [511, 107] width 45 height 28
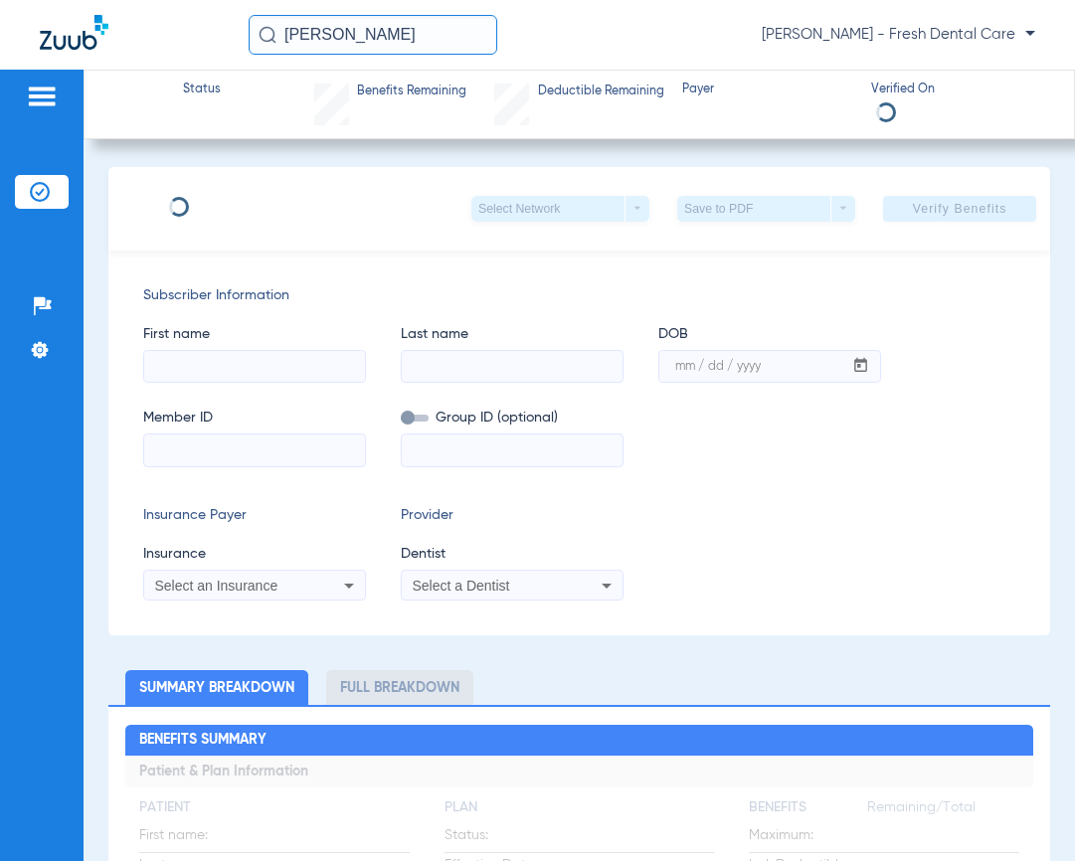
type input "[PERSON_NAME]"
type input "[DATE]"
type input "967002338"
type input "1825011"
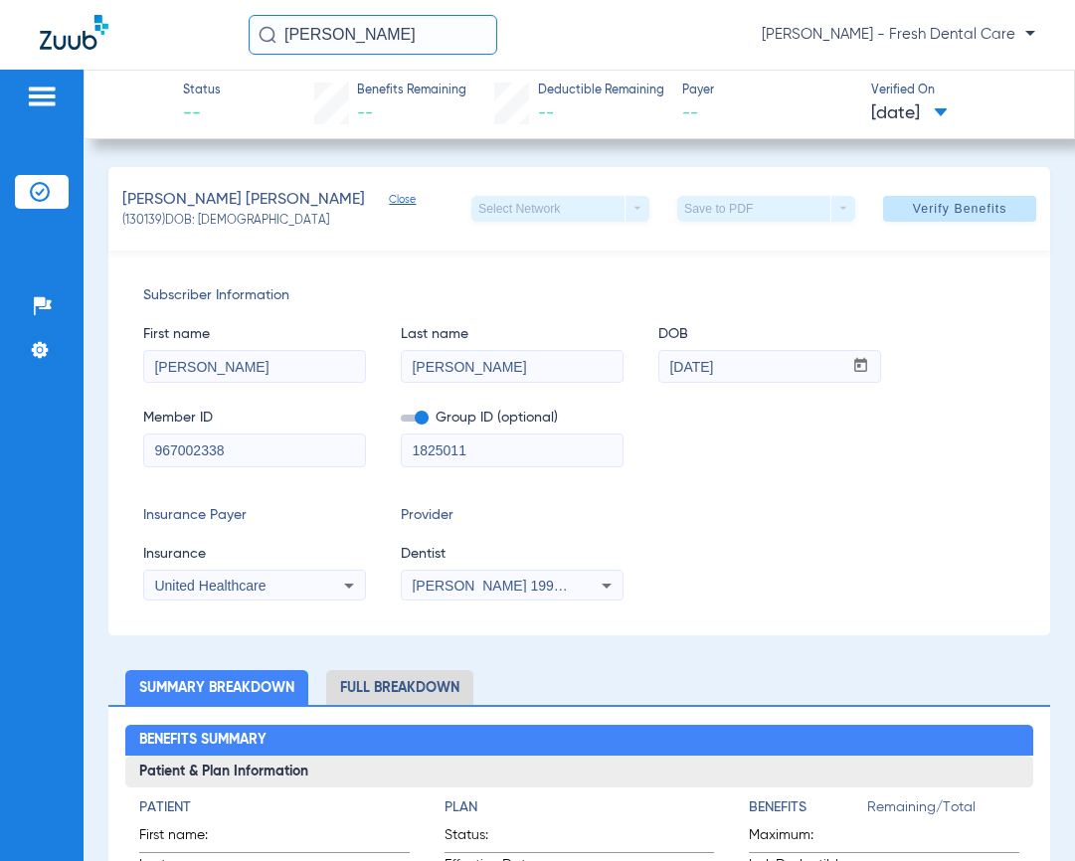
click at [444, 577] on div "[PERSON_NAME] 1992106397" at bounding box center [512, 586] width 221 height 24
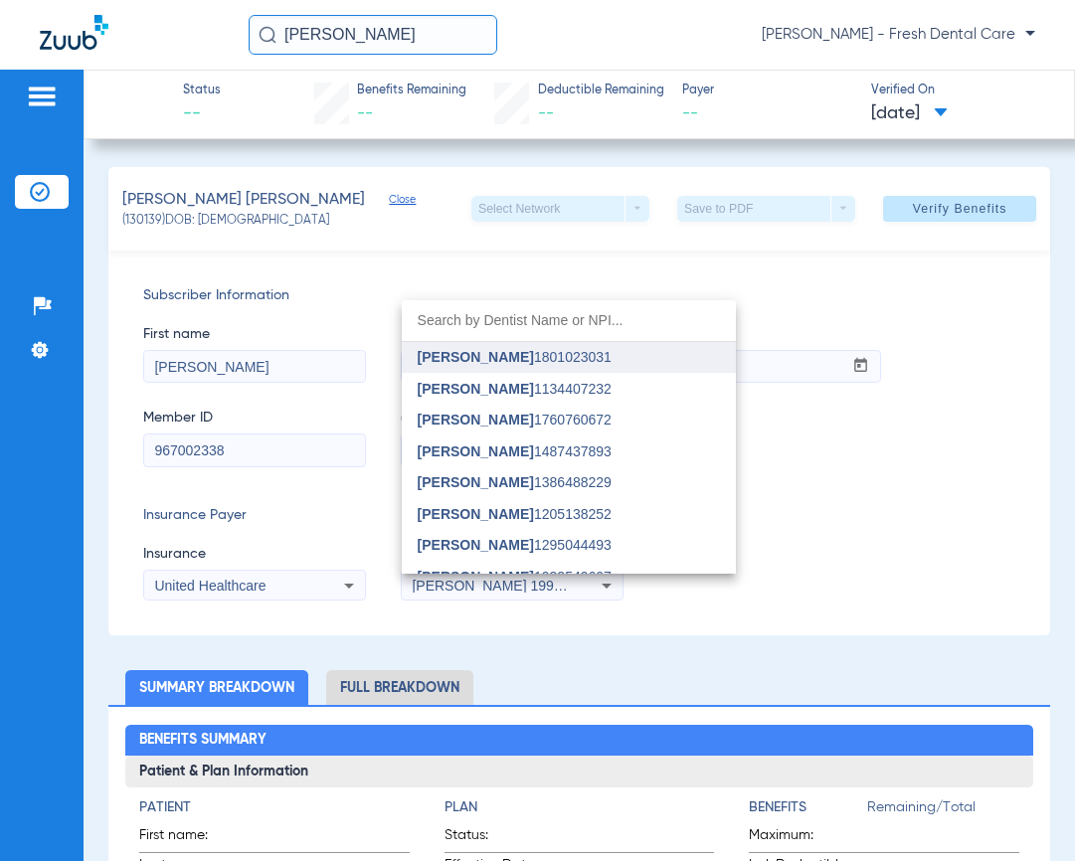
click at [505, 360] on span "[PERSON_NAME]" at bounding box center [476, 357] width 116 height 16
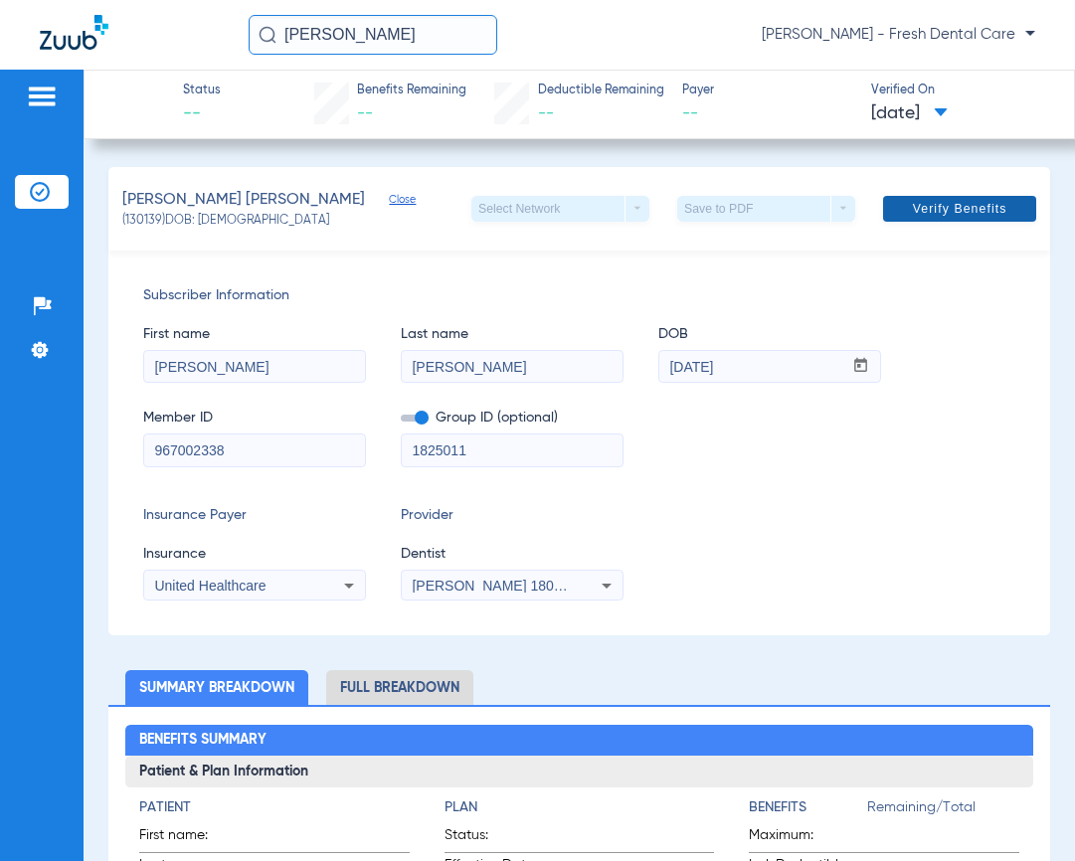
click at [923, 195] on span at bounding box center [959, 209] width 153 height 48
